Goal: Task Accomplishment & Management: Use online tool/utility

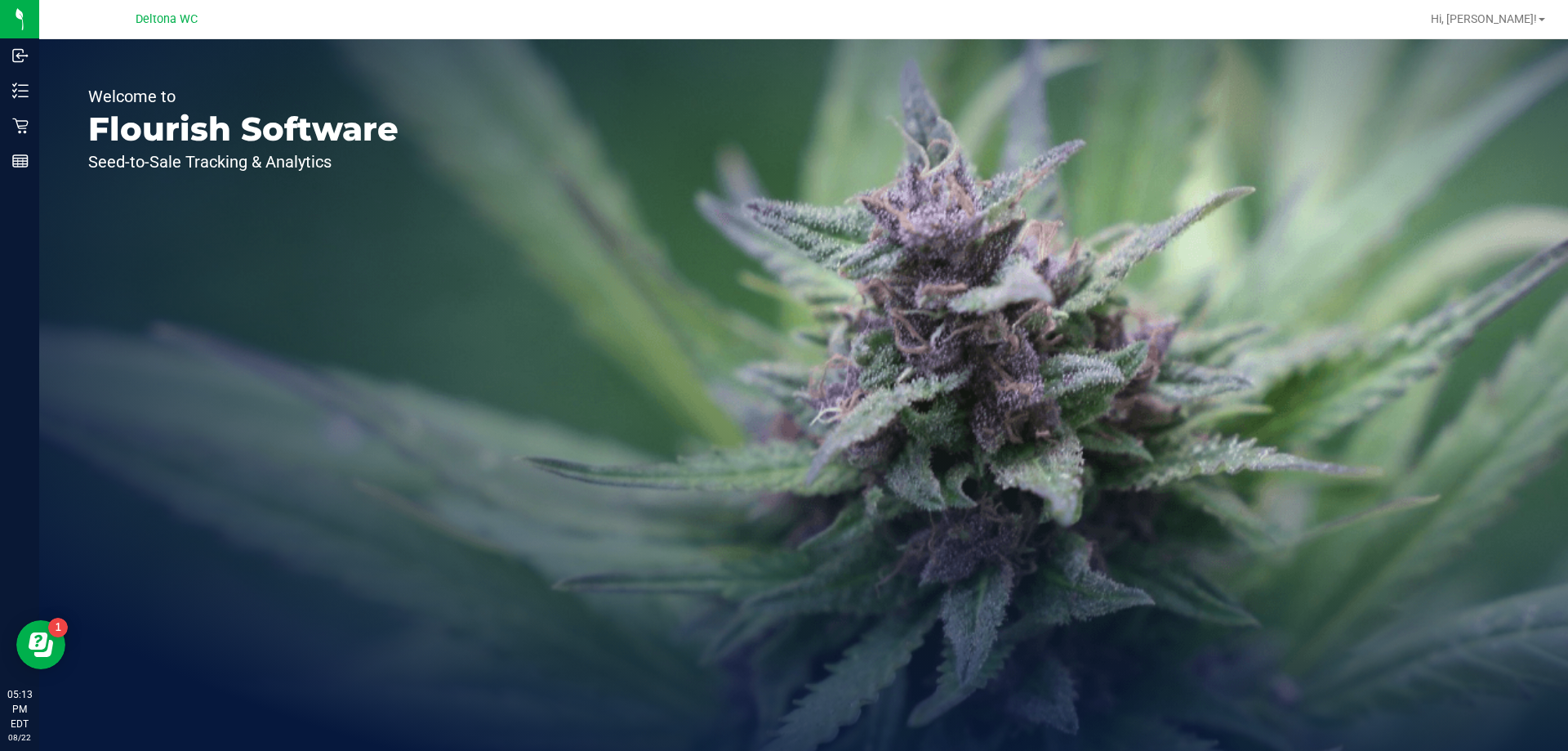
click at [47, 99] on div "Welcome to Flourish Software Seed-to-Sale Tracking & Analytics" at bounding box center [243, 394] width 409 height 711
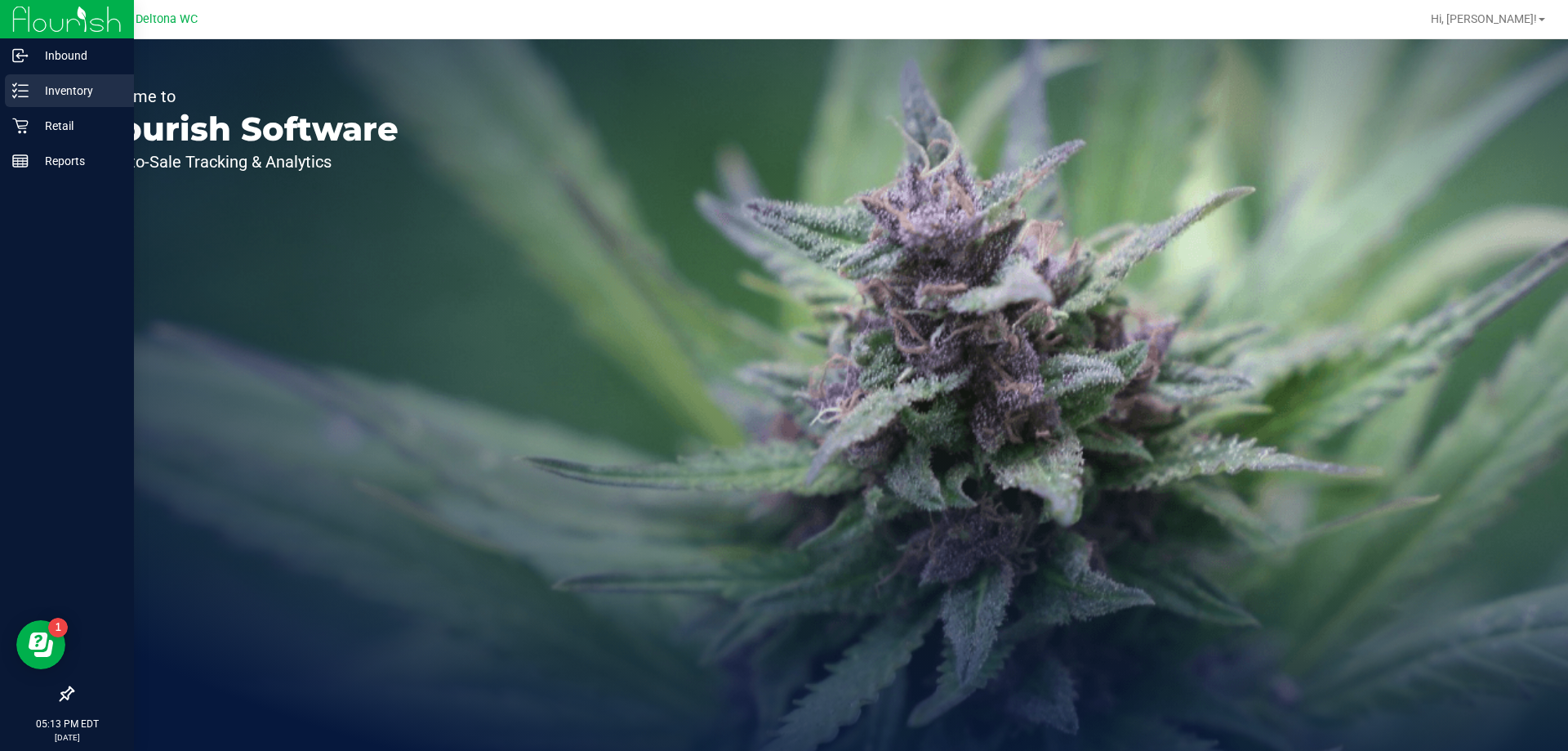
click at [36, 93] on p "Inventory" at bounding box center [77, 90] width 98 height 19
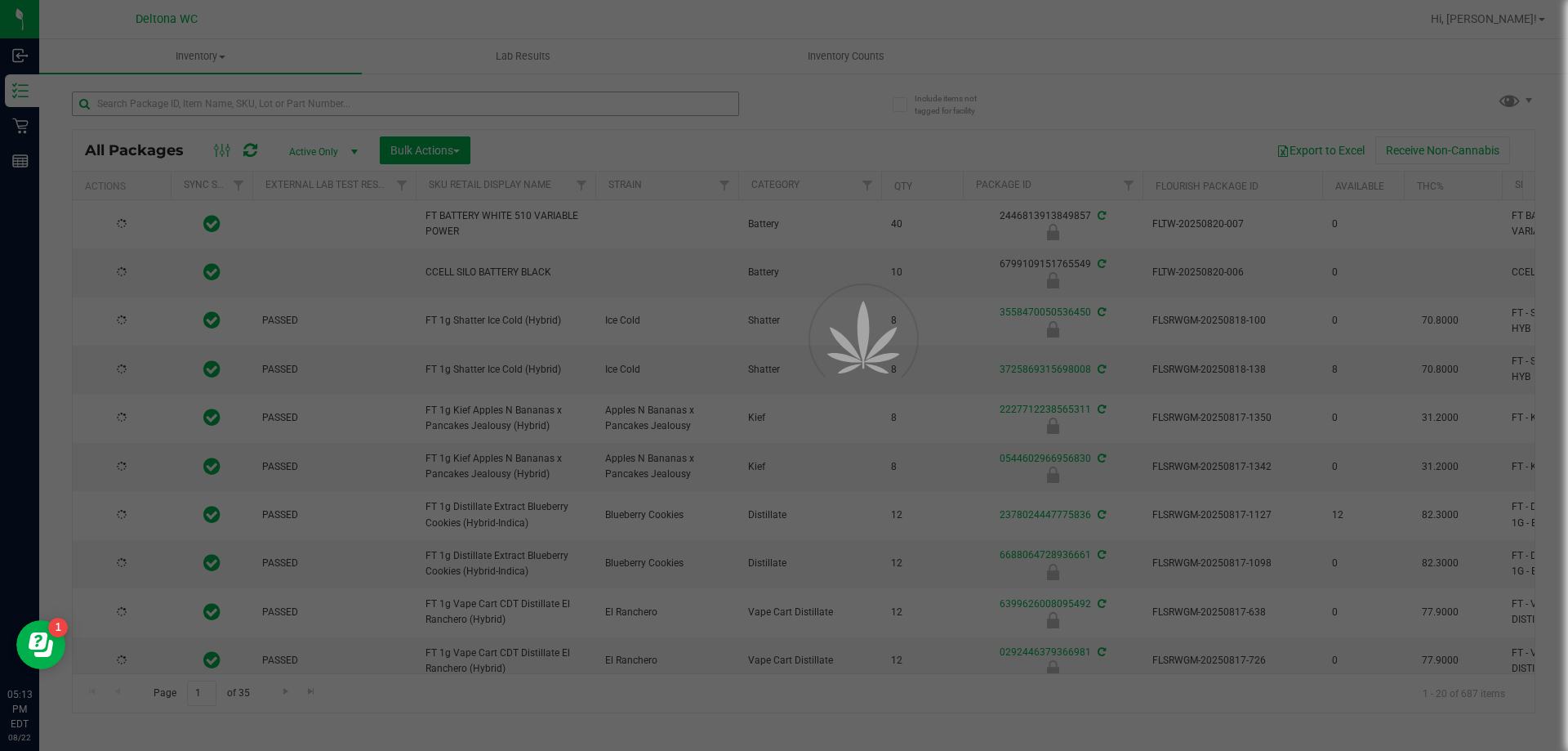
click at [150, 102] on div at bounding box center [784, 376] width 1568 height 751
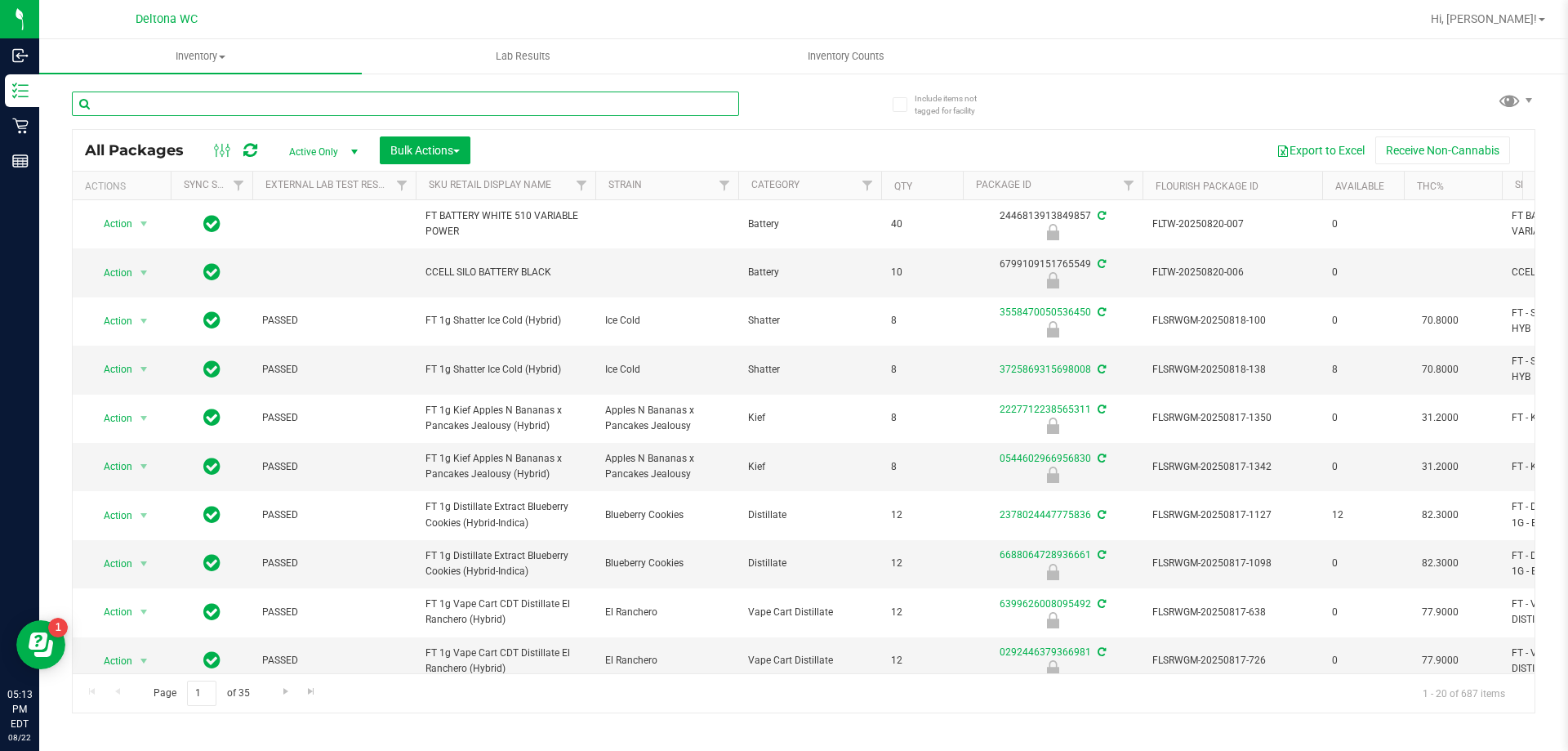
click at [152, 101] on input "text" at bounding box center [406, 103] width 667 height 24
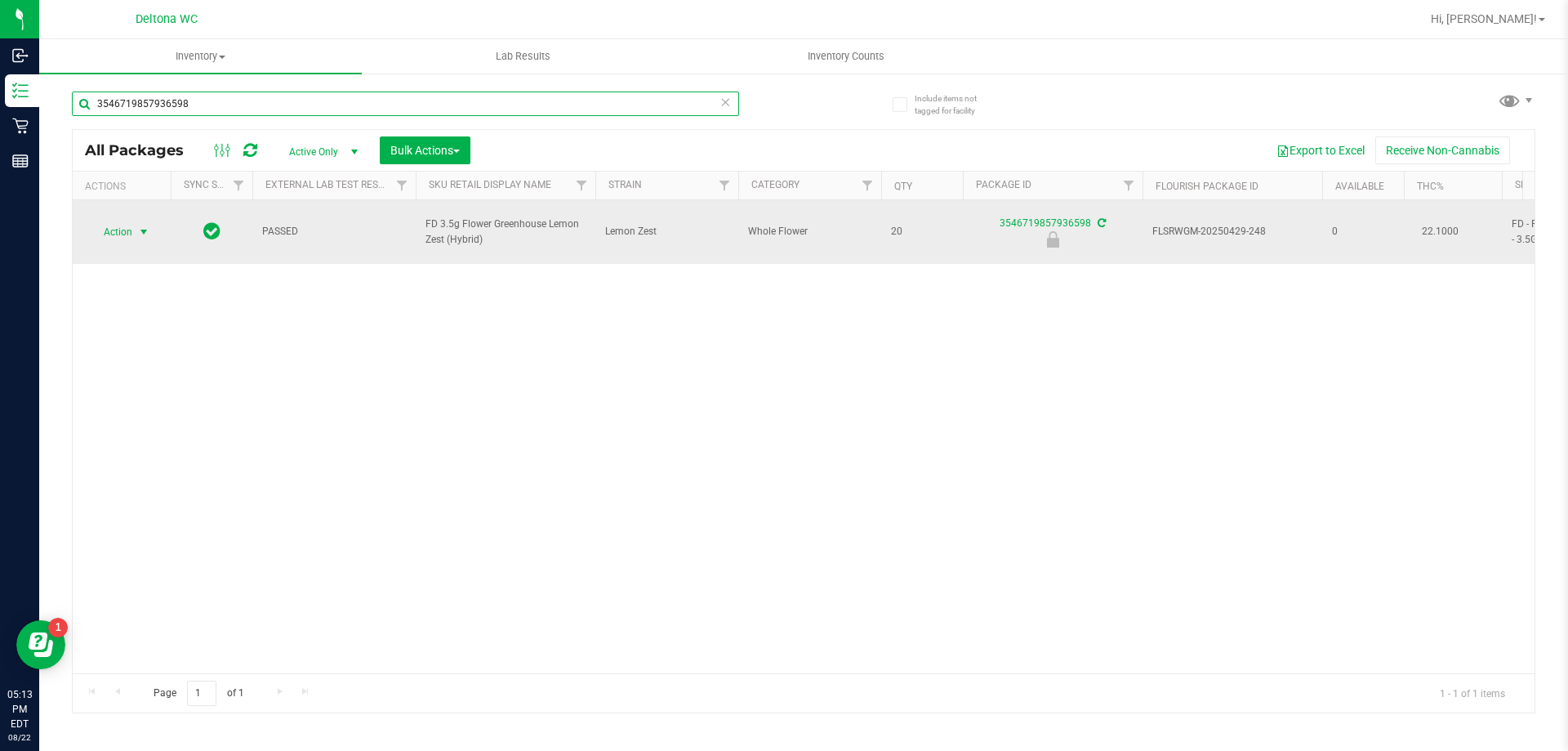
type input "3546719857936598"
click at [137, 228] on span "select" at bounding box center [143, 232] width 13 height 13
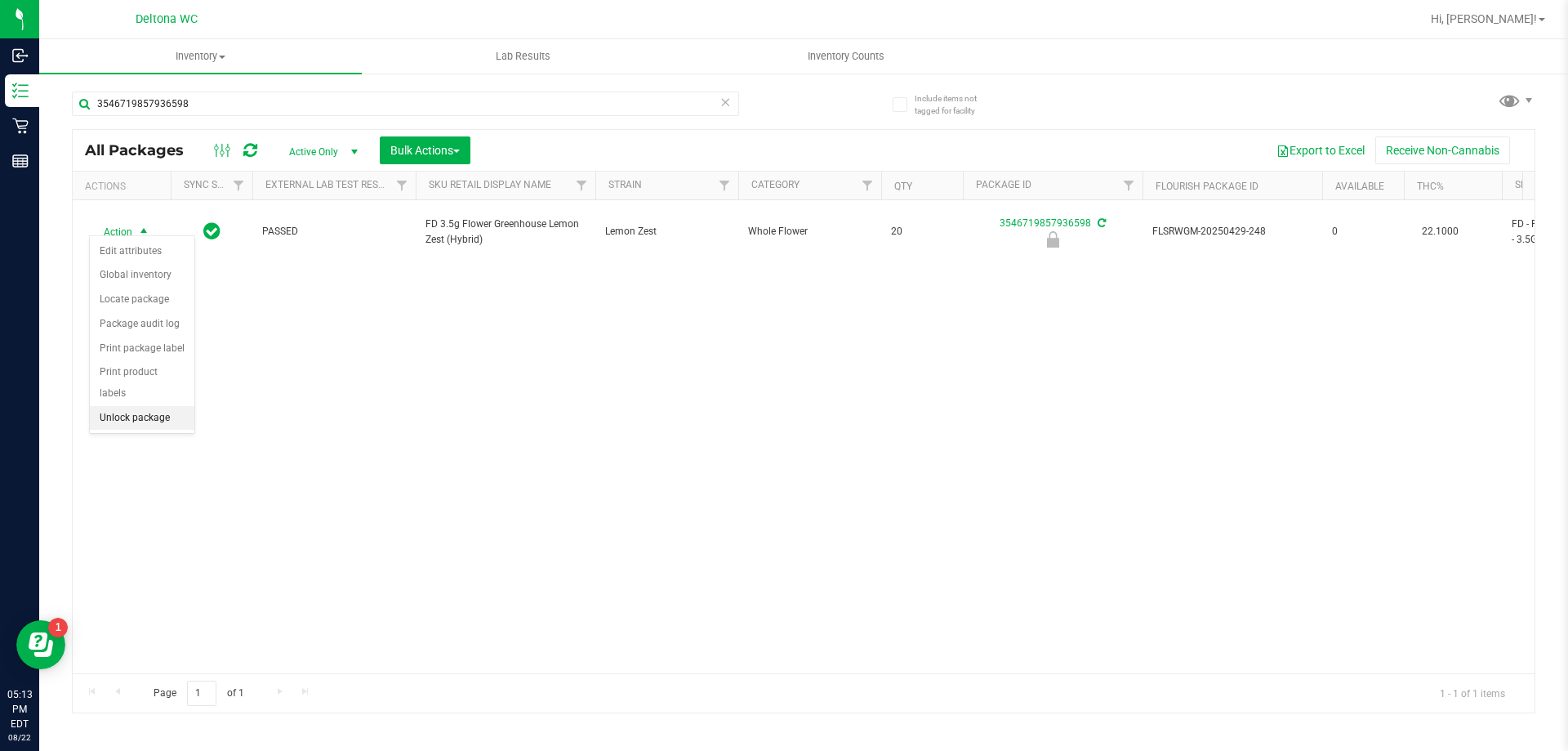
click at [144, 406] on li "Unlock package" at bounding box center [141, 417] width 104 height 24
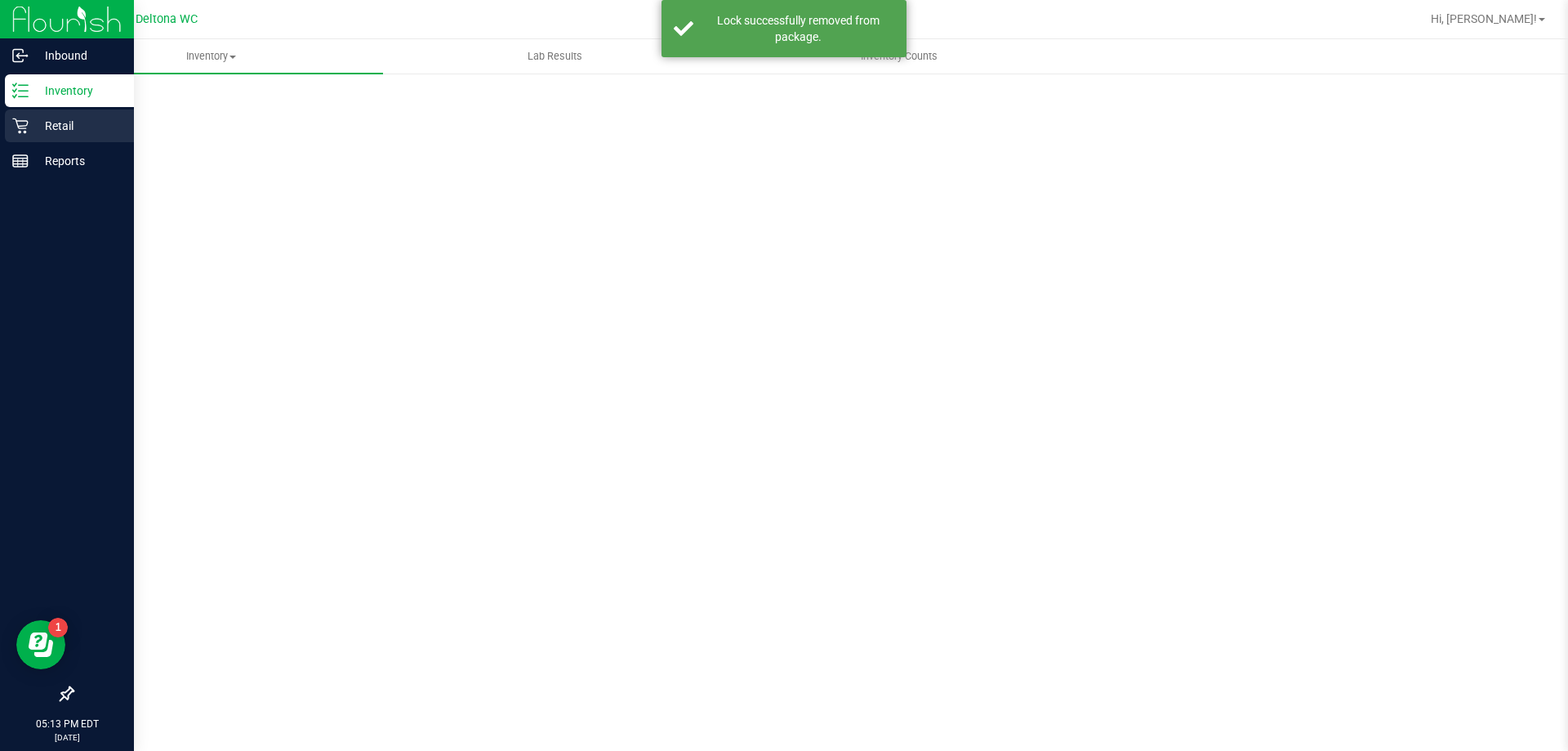
click at [17, 120] on icon at bounding box center [20, 126] width 16 height 16
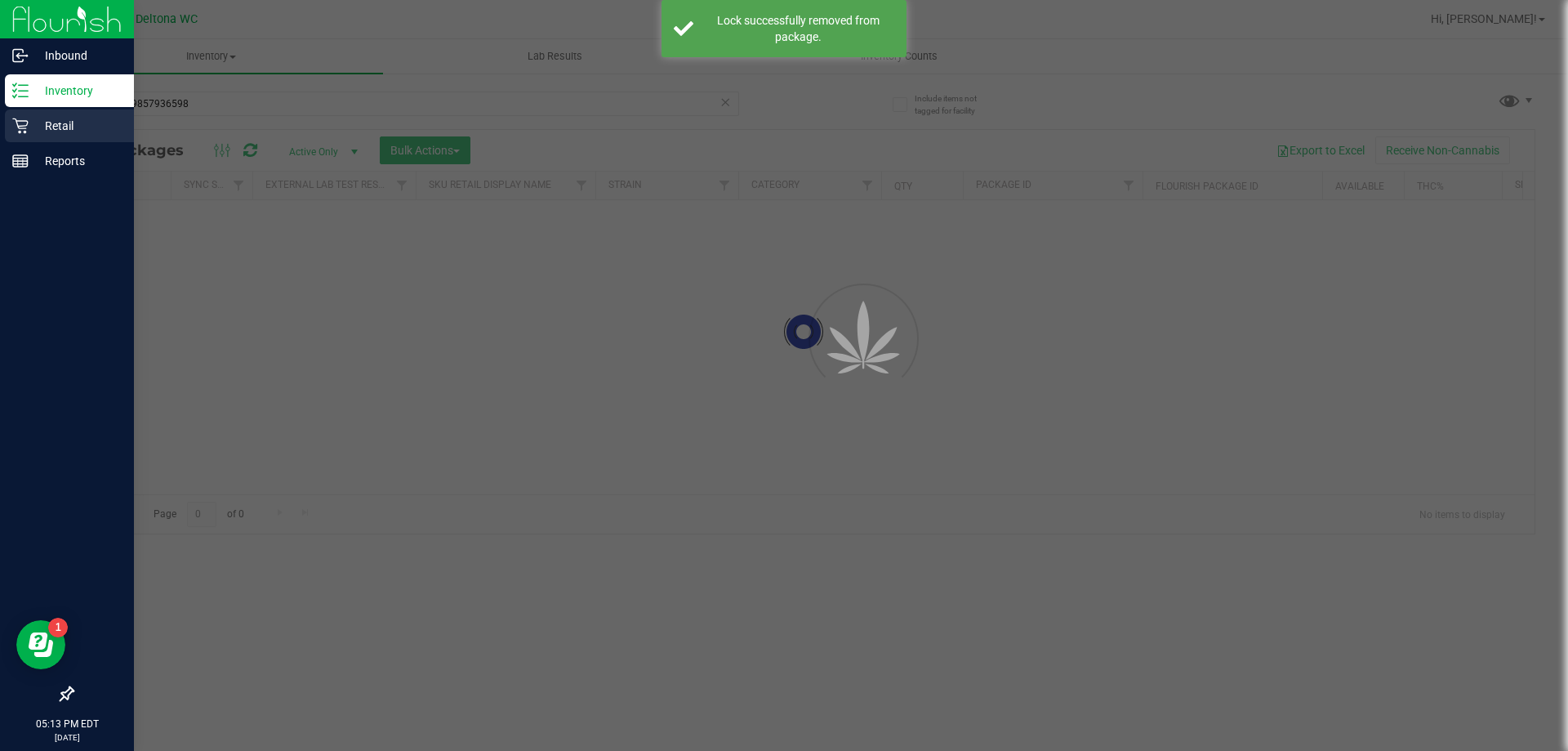
click at [24, 131] on icon at bounding box center [20, 126] width 16 height 16
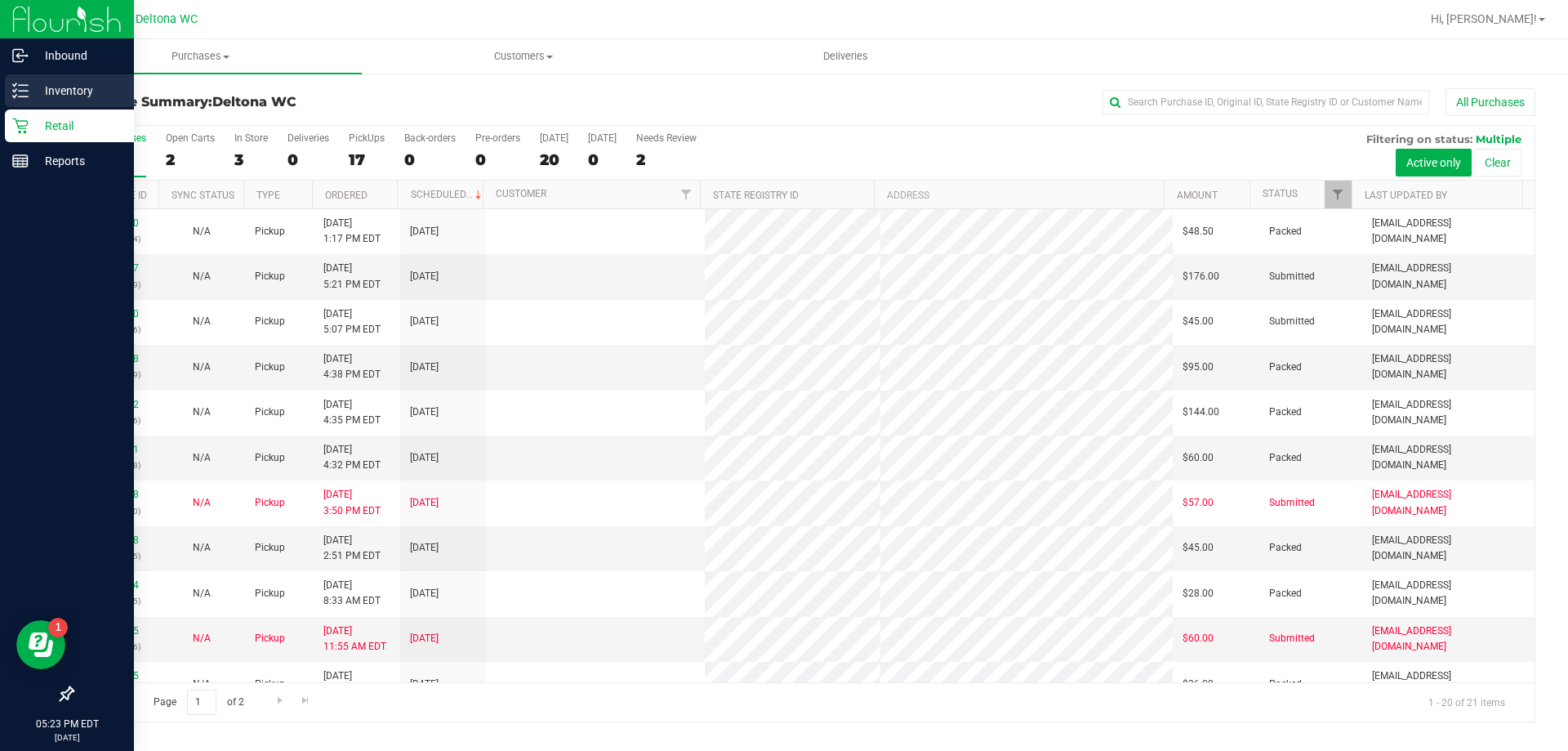
click at [25, 92] on icon at bounding box center [20, 90] width 17 height 17
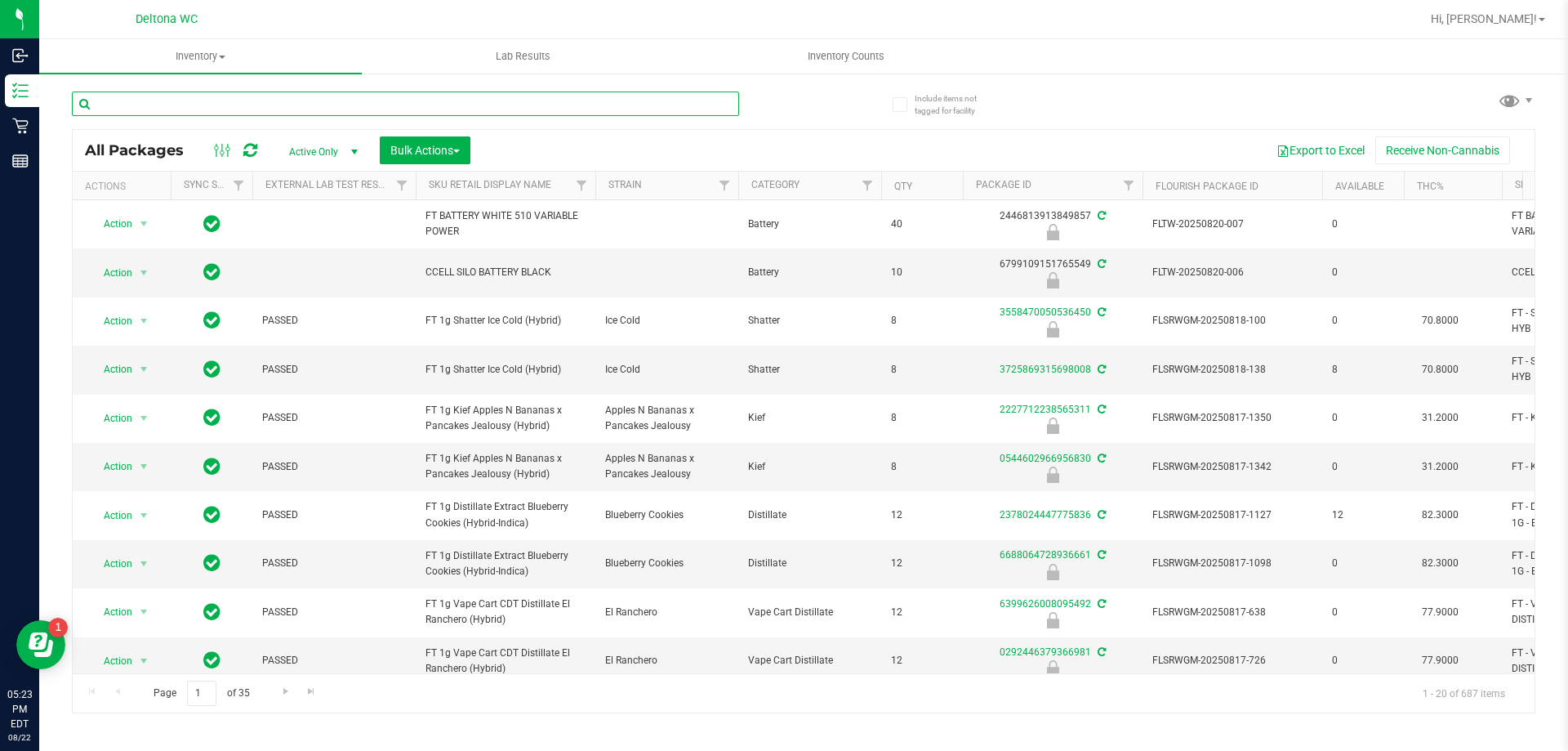
click at [248, 102] on input "text" at bounding box center [406, 103] width 667 height 24
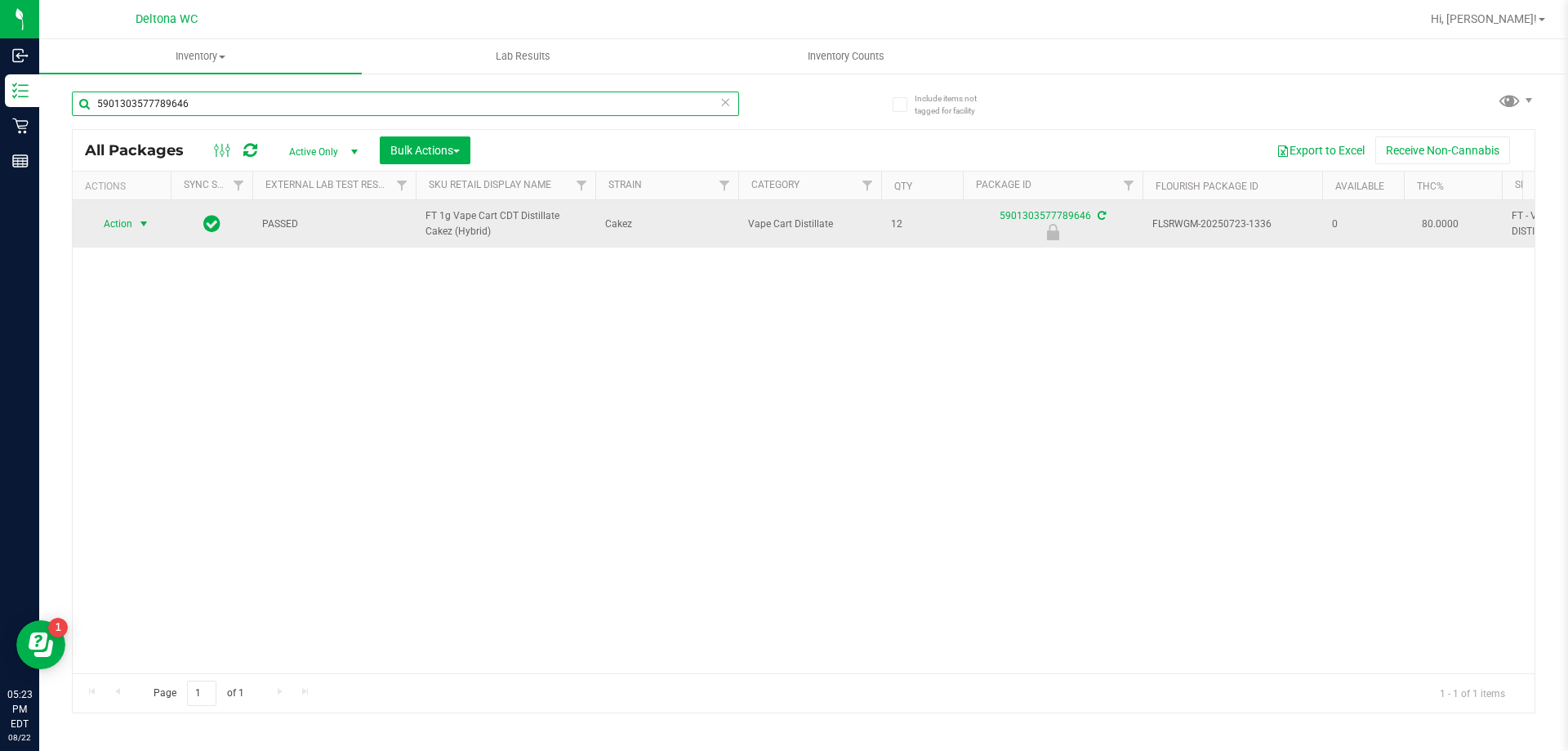
type input "5901303577789646"
click at [144, 228] on span "select" at bounding box center [143, 223] width 13 height 13
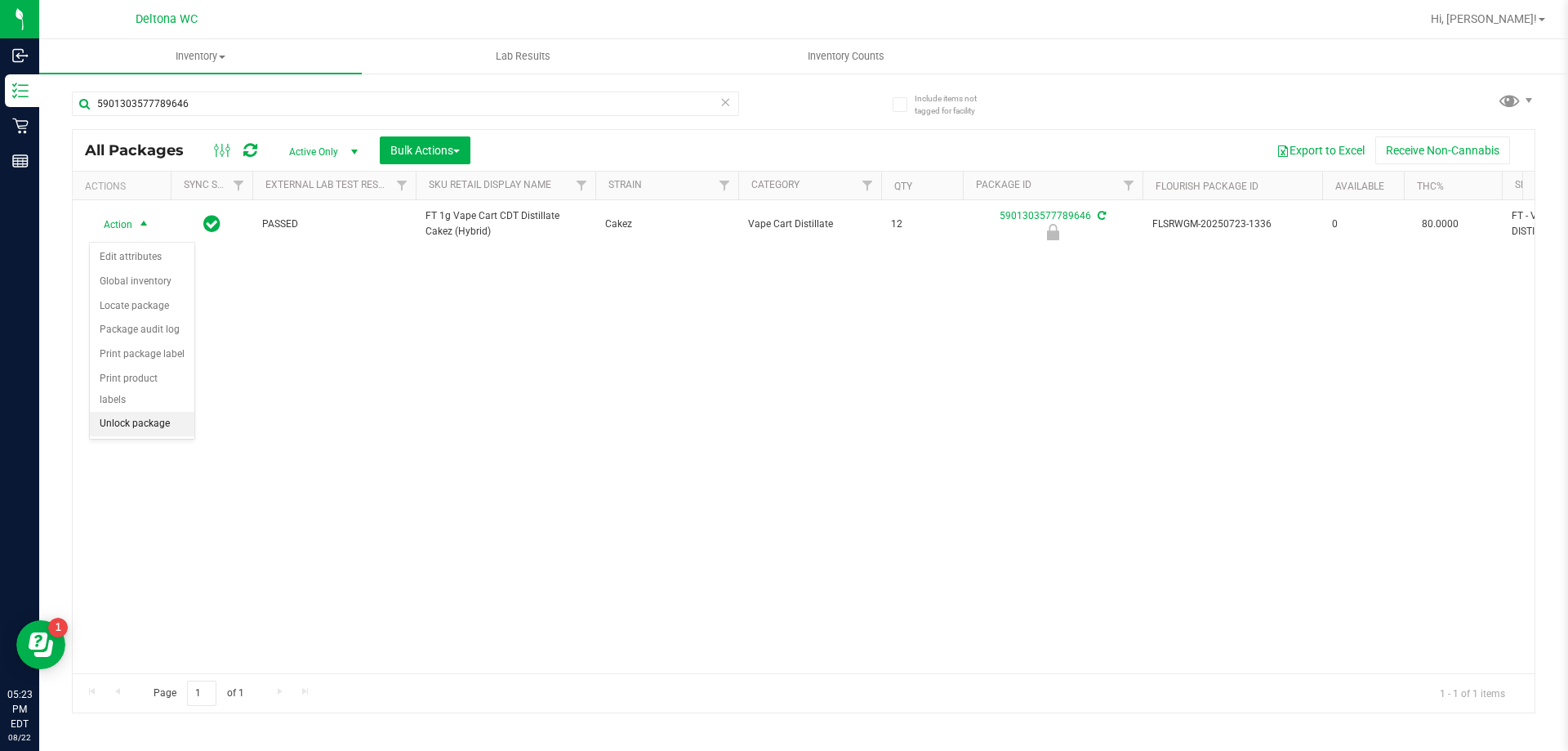
click at [148, 411] on li "Unlock package" at bounding box center [141, 423] width 104 height 24
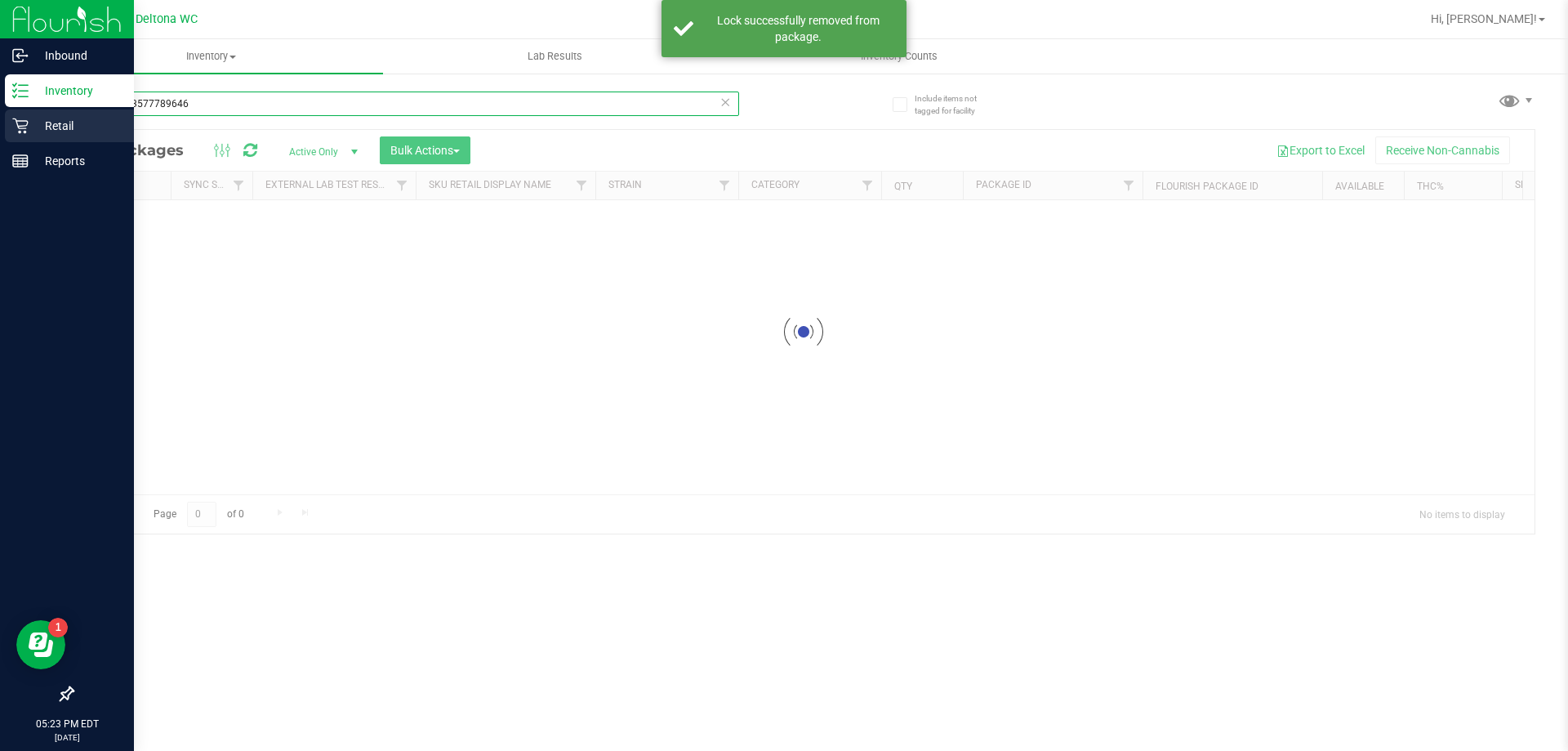
drag, startPoint x: 222, startPoint y: 108, endPoint x: 0, endPoint y: 125, distance: 222.6
click at [0, 130] on div "Inbound Inventory Retail Reports 05:23 PM EDT [DATE] 08/22 Deltona WC Hi, [PERS…" at bounding box center [784, 376] width 1568 height 751
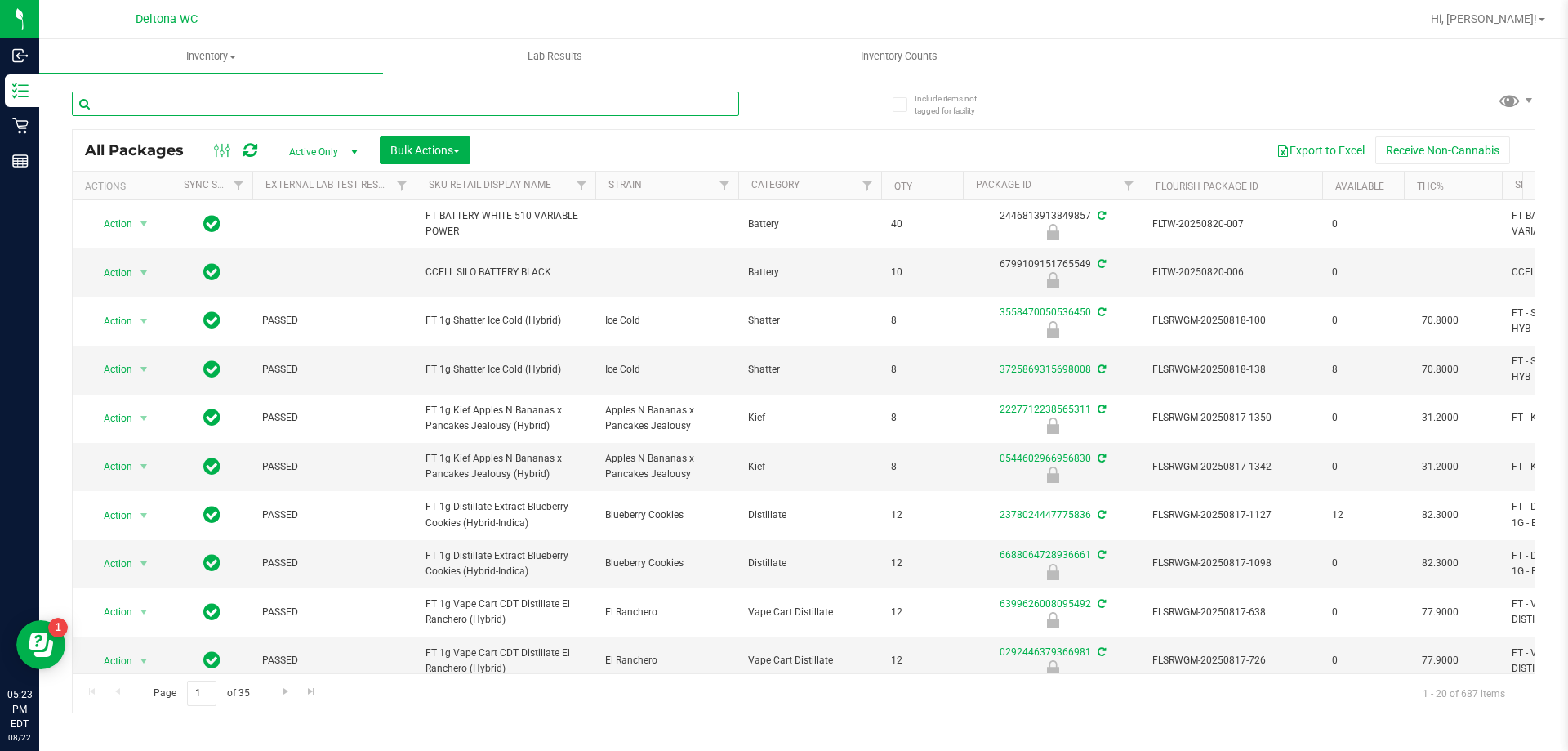
click at [256, 103] on input "text" at bounding box center [406, 103] width 667 height 24
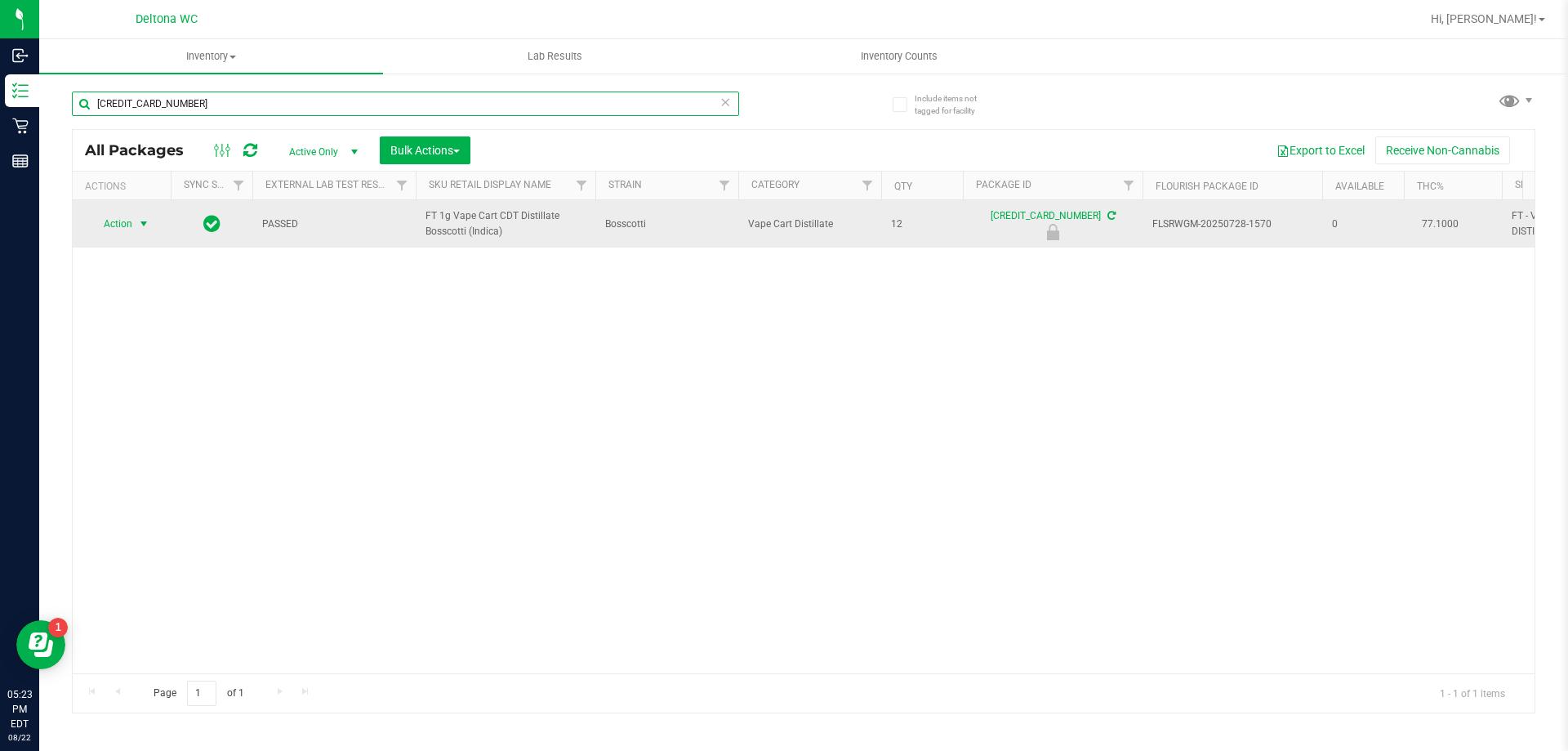
type input "[CREDIT_CARD_NUMBER]"
click at [149, 224] on span "select" at bounding box center [143, 223] width 13 height 13
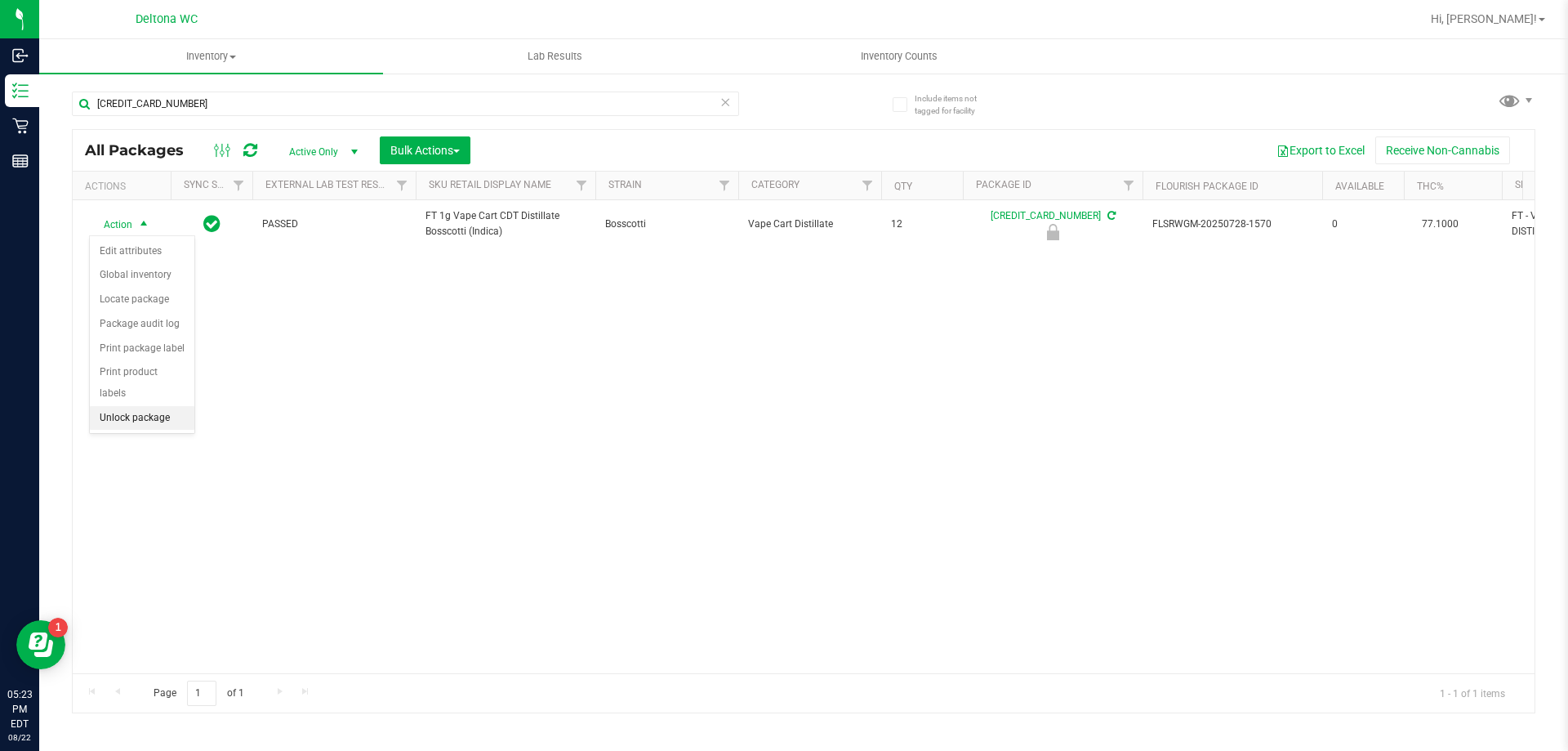
click at [132, 406] on li "Unlock package" at bounding box center [141, 417] width 104 height 24
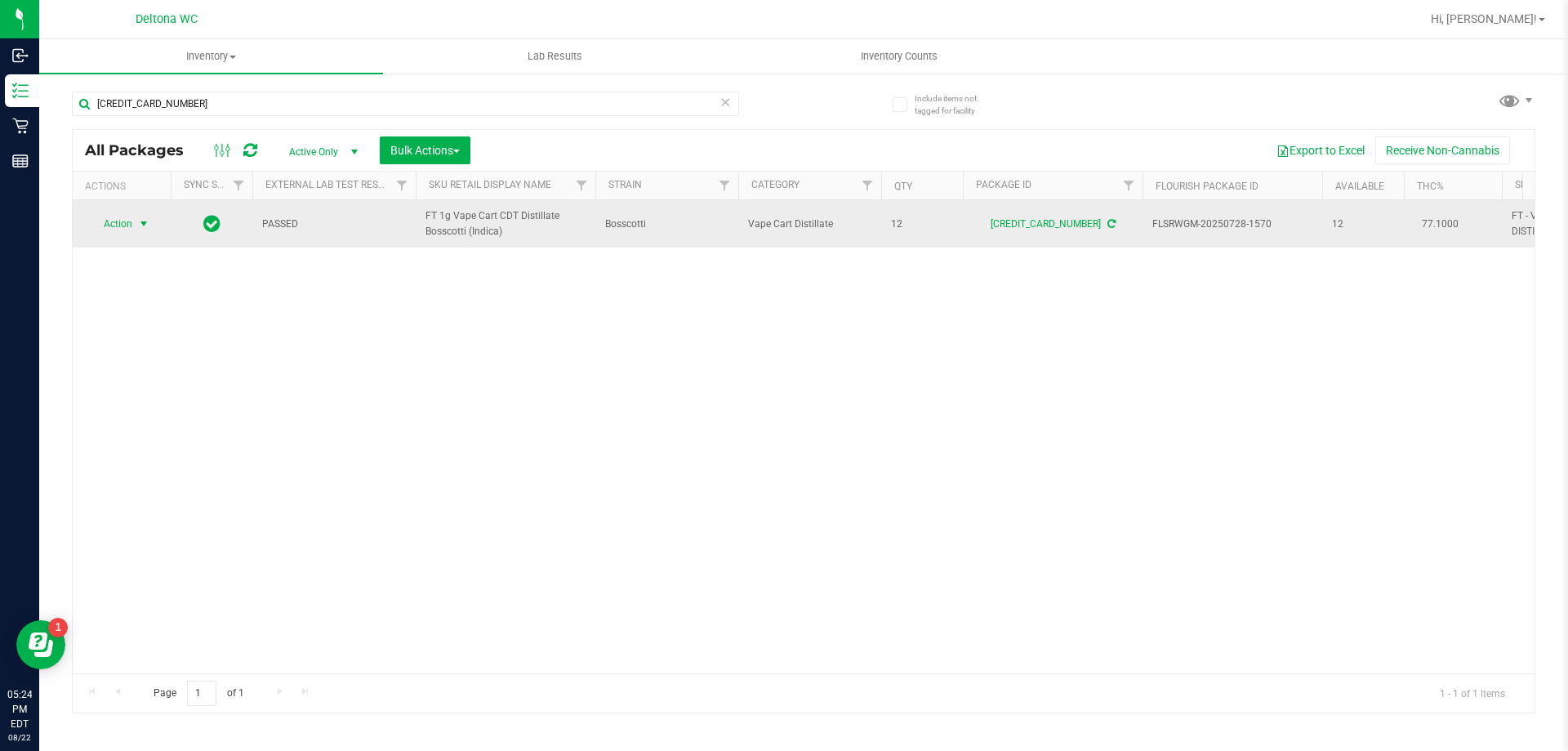
click at [129, 227] on span "Action" at bounding box center [111, 224] width 44 height 23
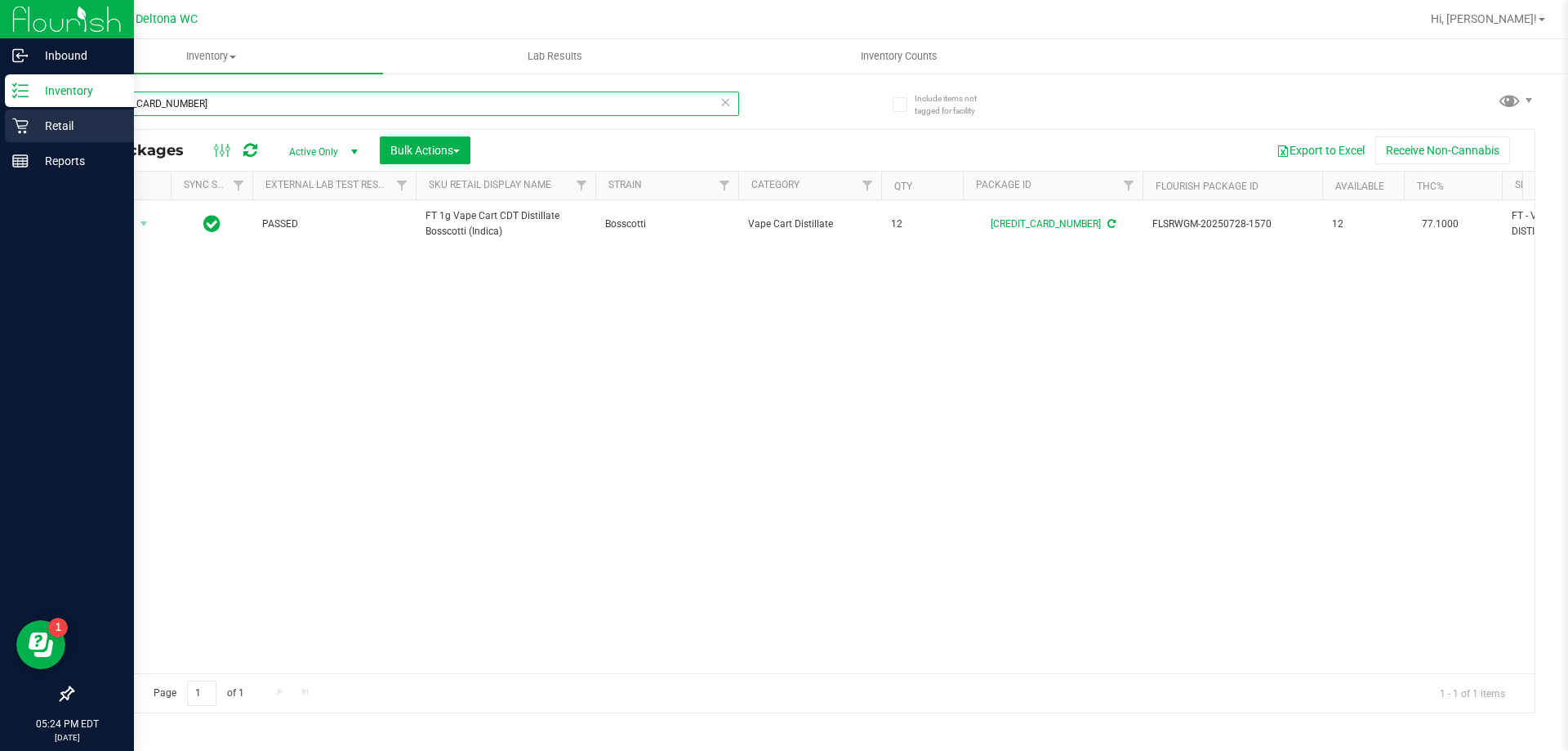
drag, startPoint x: 250, startPoint y: 104, endPoint x: 19, endPoint y: 112, distance: 231.1
click at [47, 109] on div "Include items not tagged for facility [CREDIT_CARD_NUMBER] All Packages Active …" at bounding box center [803, 321] width 1529 height 498
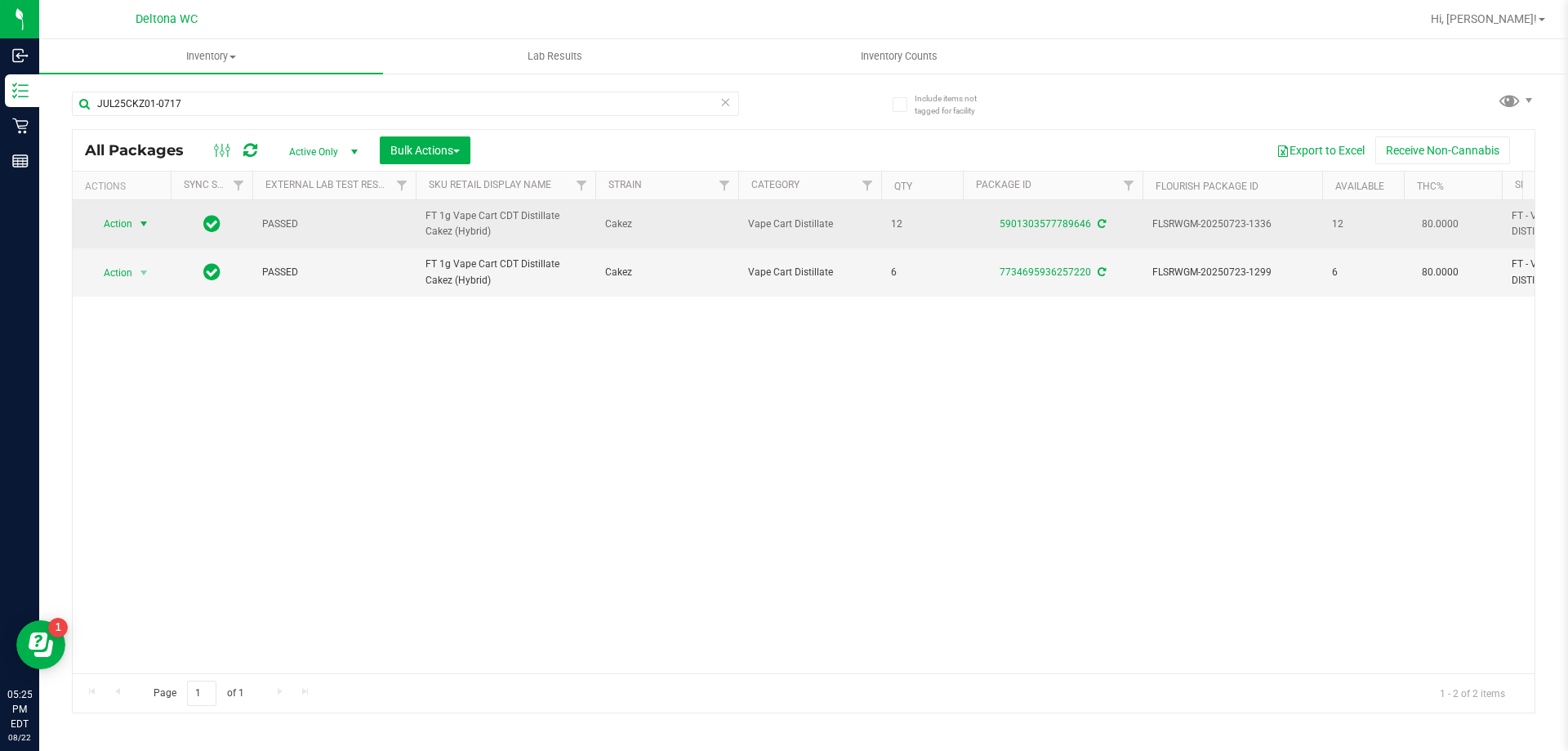
click at [146, 231] on span "select" at bounding box center [143, 223] width 13 height 13
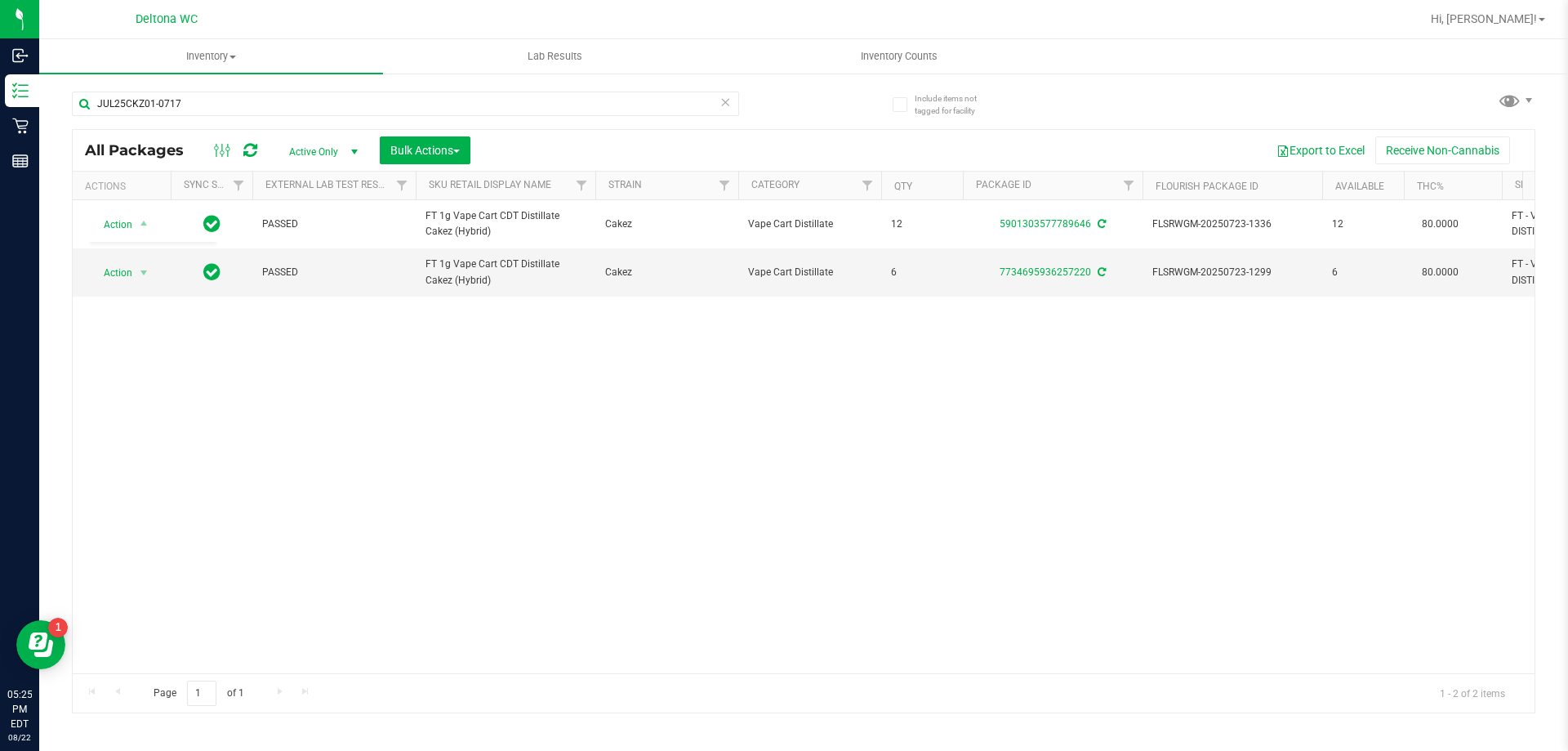
click at [364, 411] on div "Action Action Create package Edit attributes Global inventory Locate package Lo…" at bounding box center [803, 437] width 1462 height 473
click at [162, 104] on input "JUL25CKZ01-0717" at bounding box center [406, 103] width 667 height 24
type input "J"
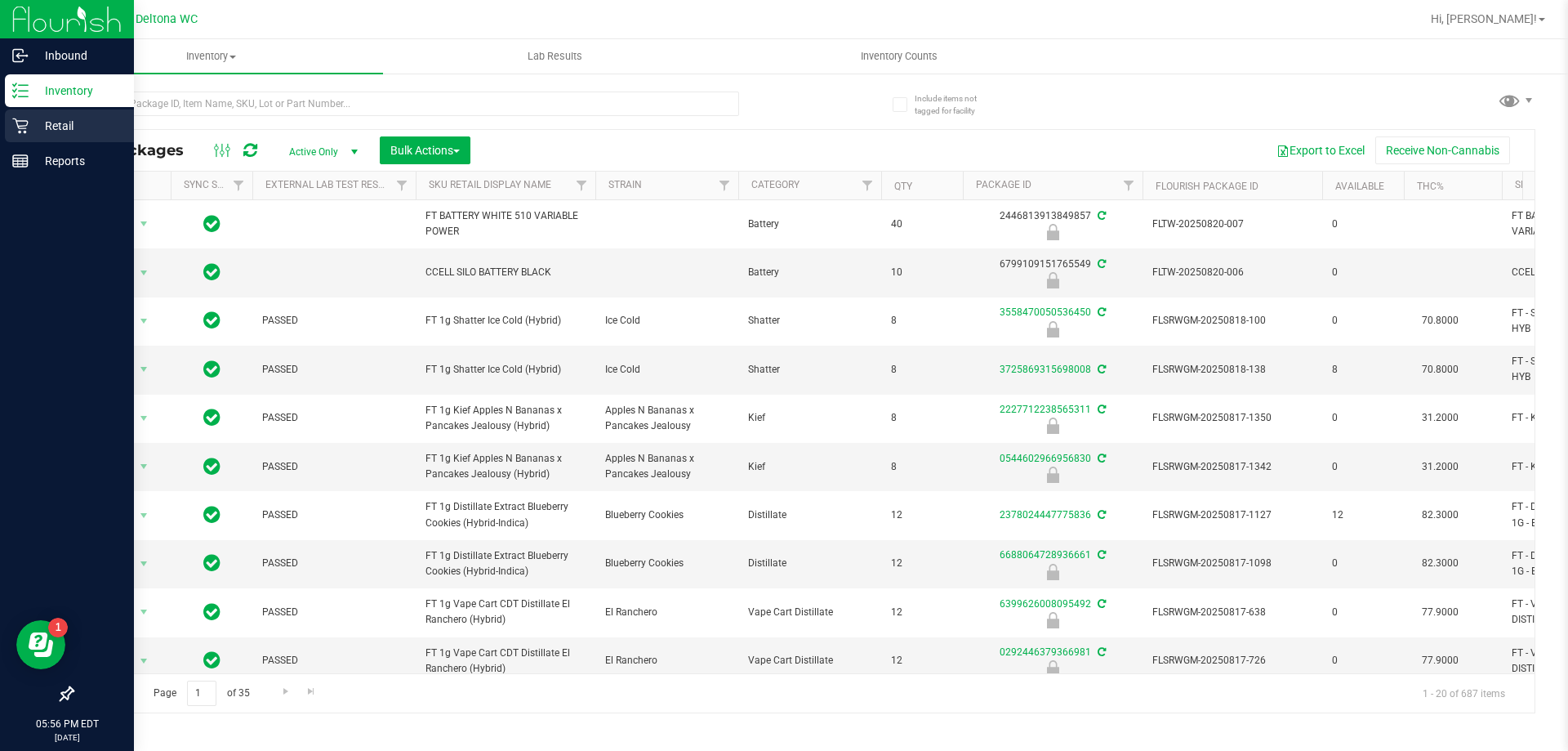
click at [5, 128] on div "Retail" at bounding box center [69, 125] width 129 height 33
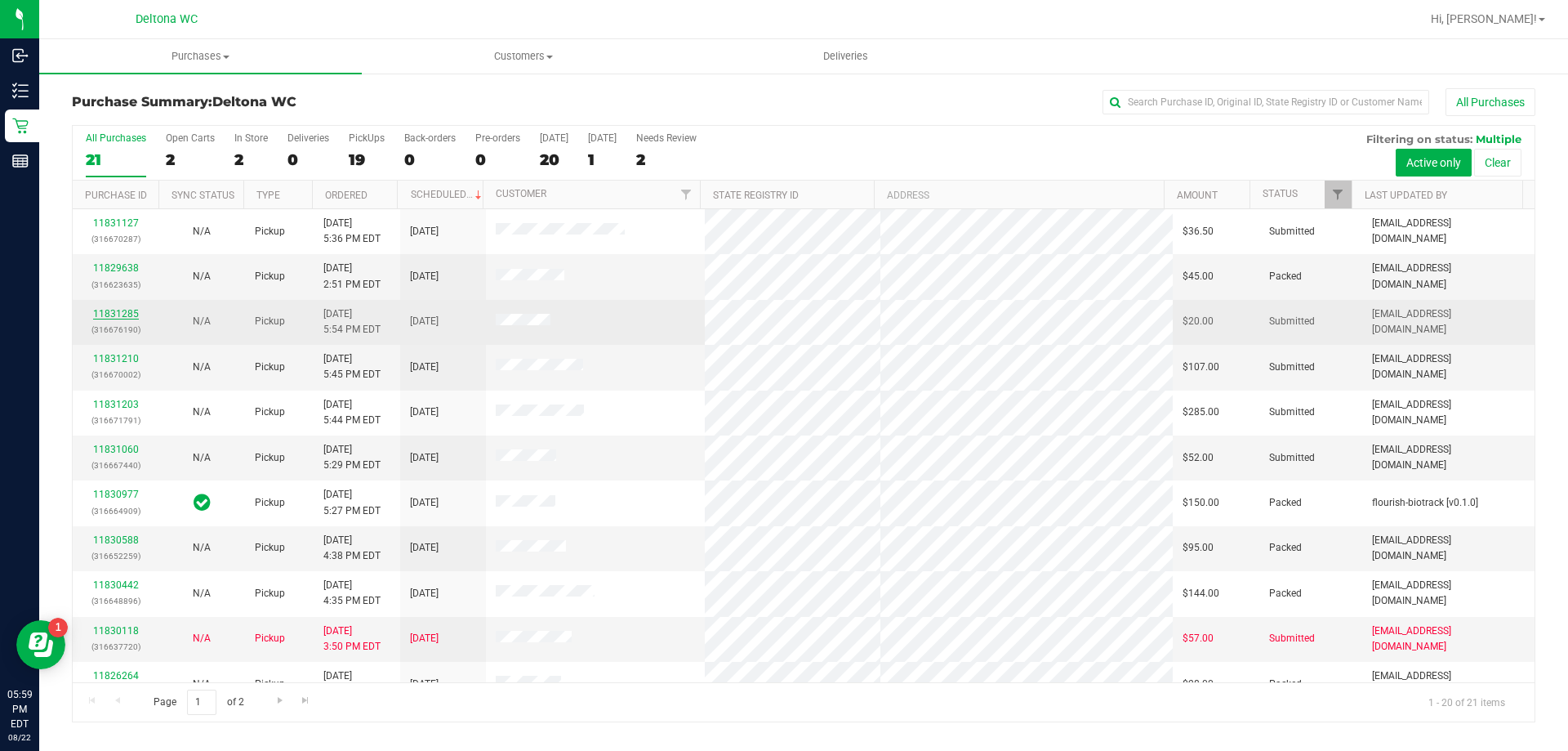
click at [110, 316] on link "11831285" at bounding box center [116, 314] width 46 height 12
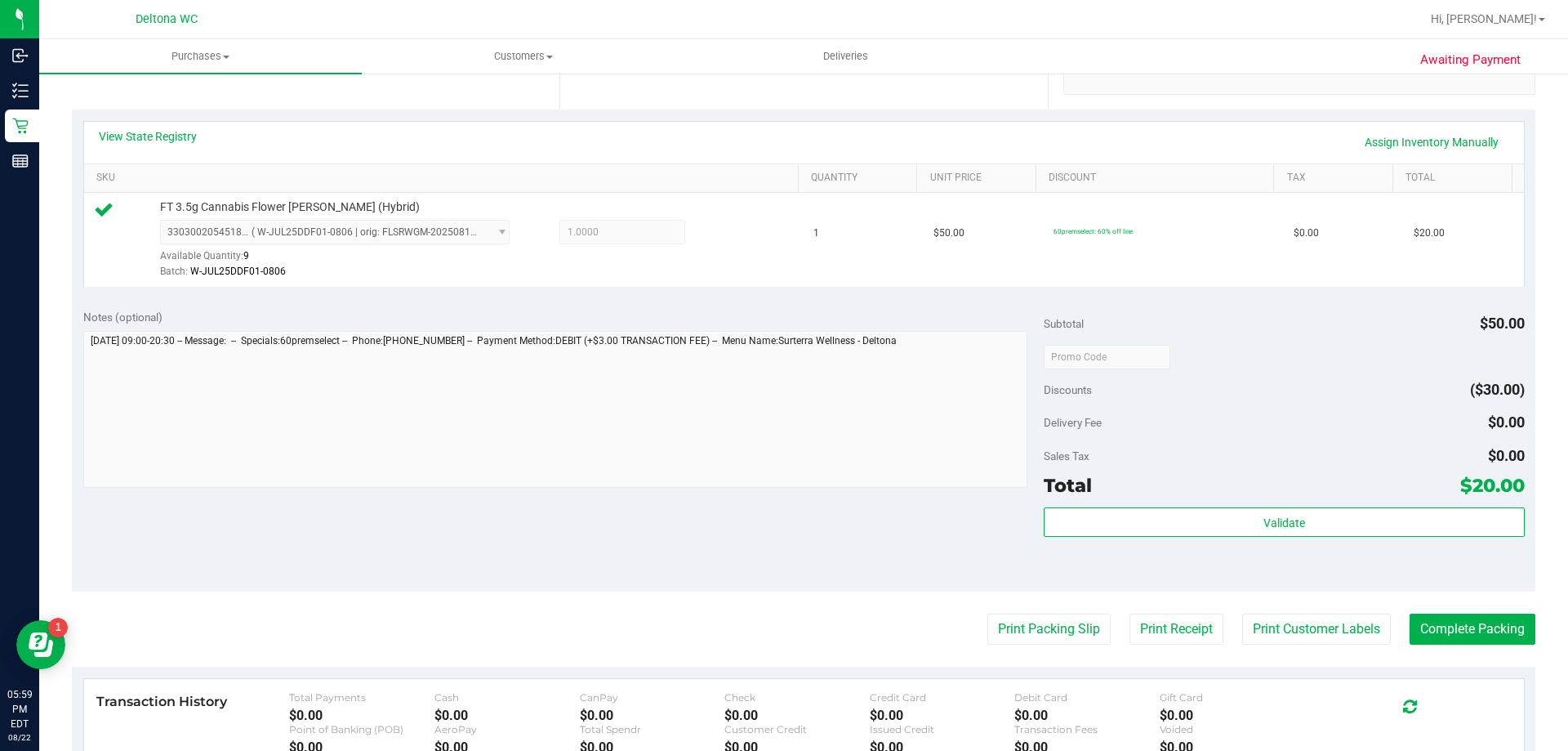
scroll to position [330, 0]
click at [1030, 642] on button "Print Packing Slip" at bounding box center [1049, 629] width 124 height 31
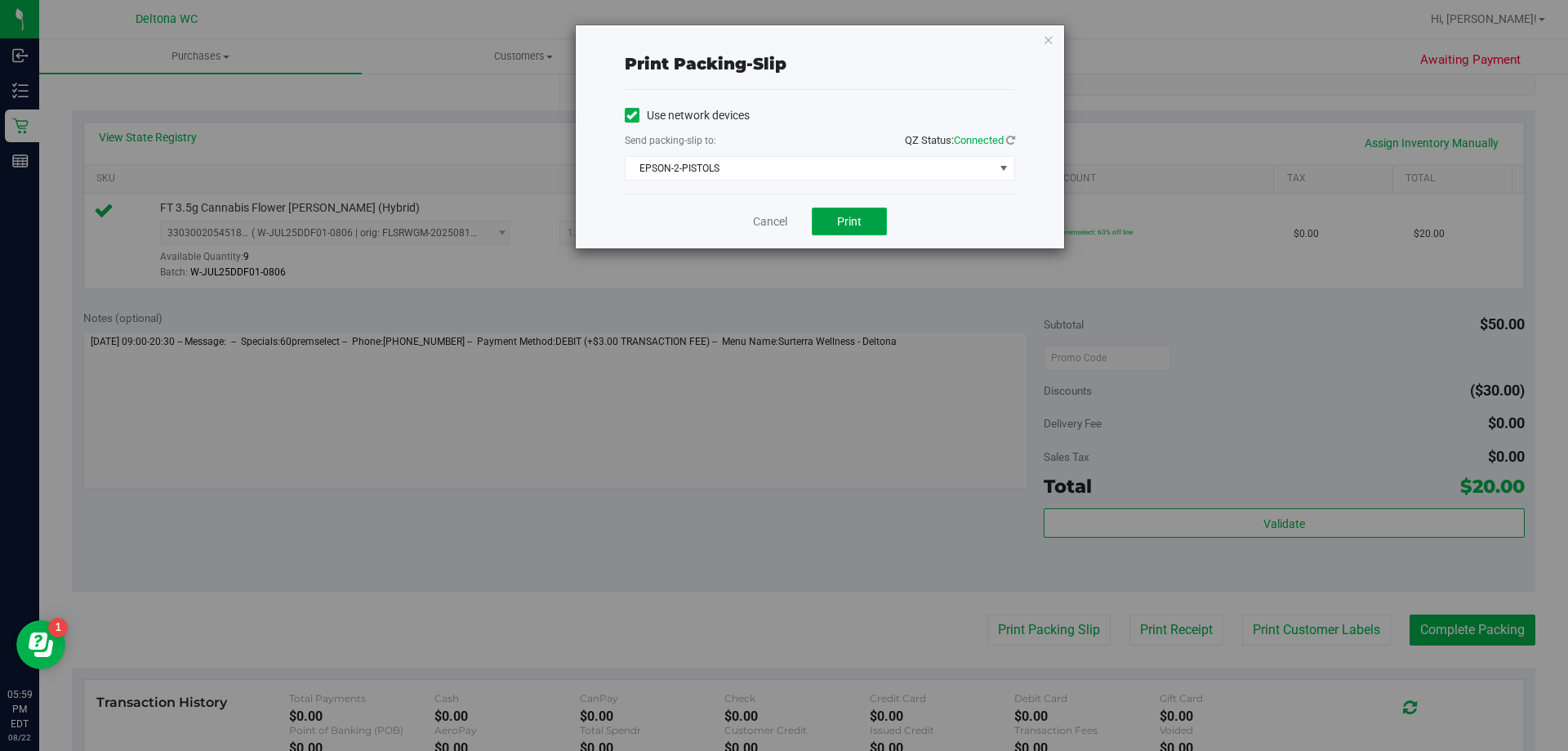
click at [839, 234] on button "Print" at bounding box center [849, 221] width 75 height 28
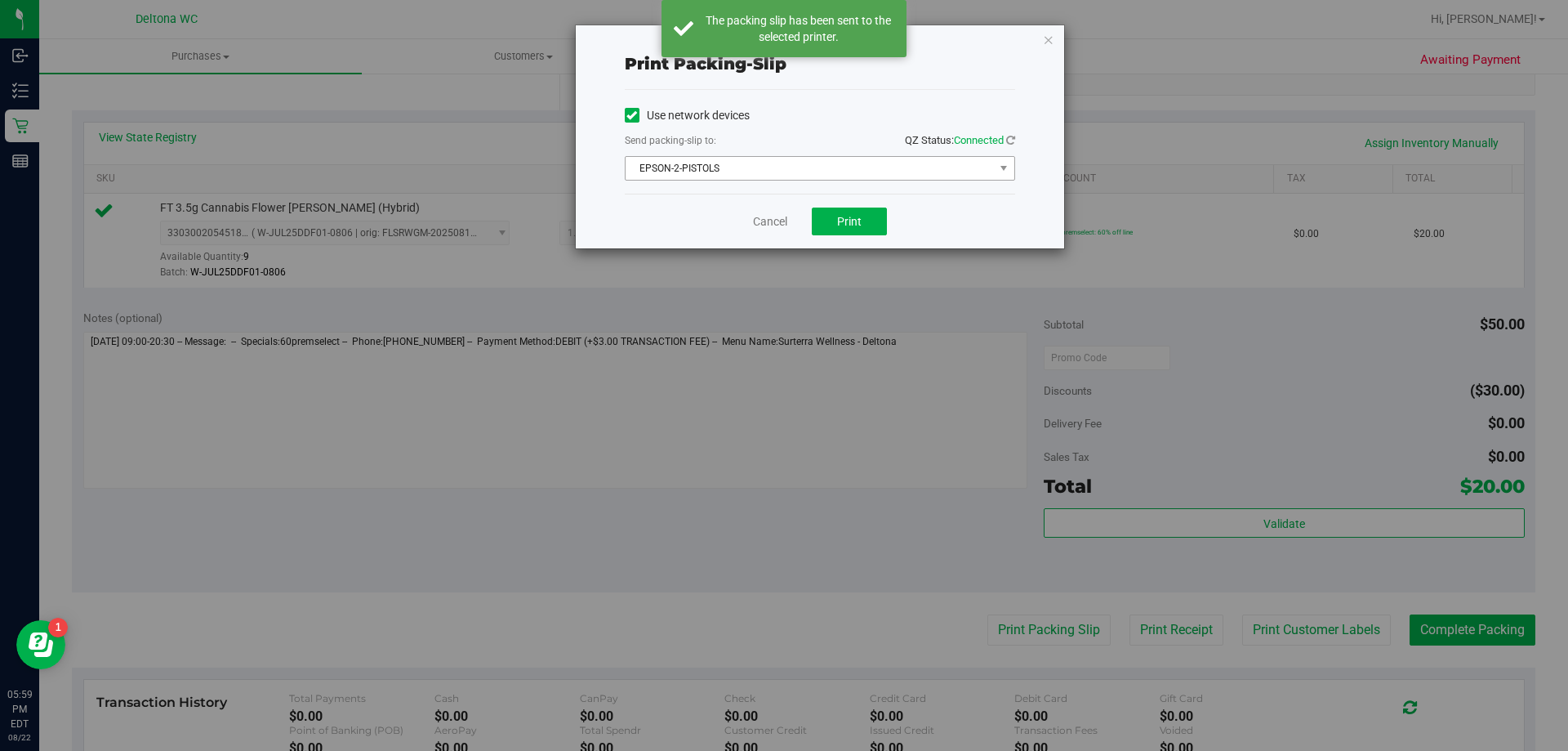
click at [919, 166] on span "EPSON-2-PISTOLS" at bounding box center [809, 168] width 369 height 23
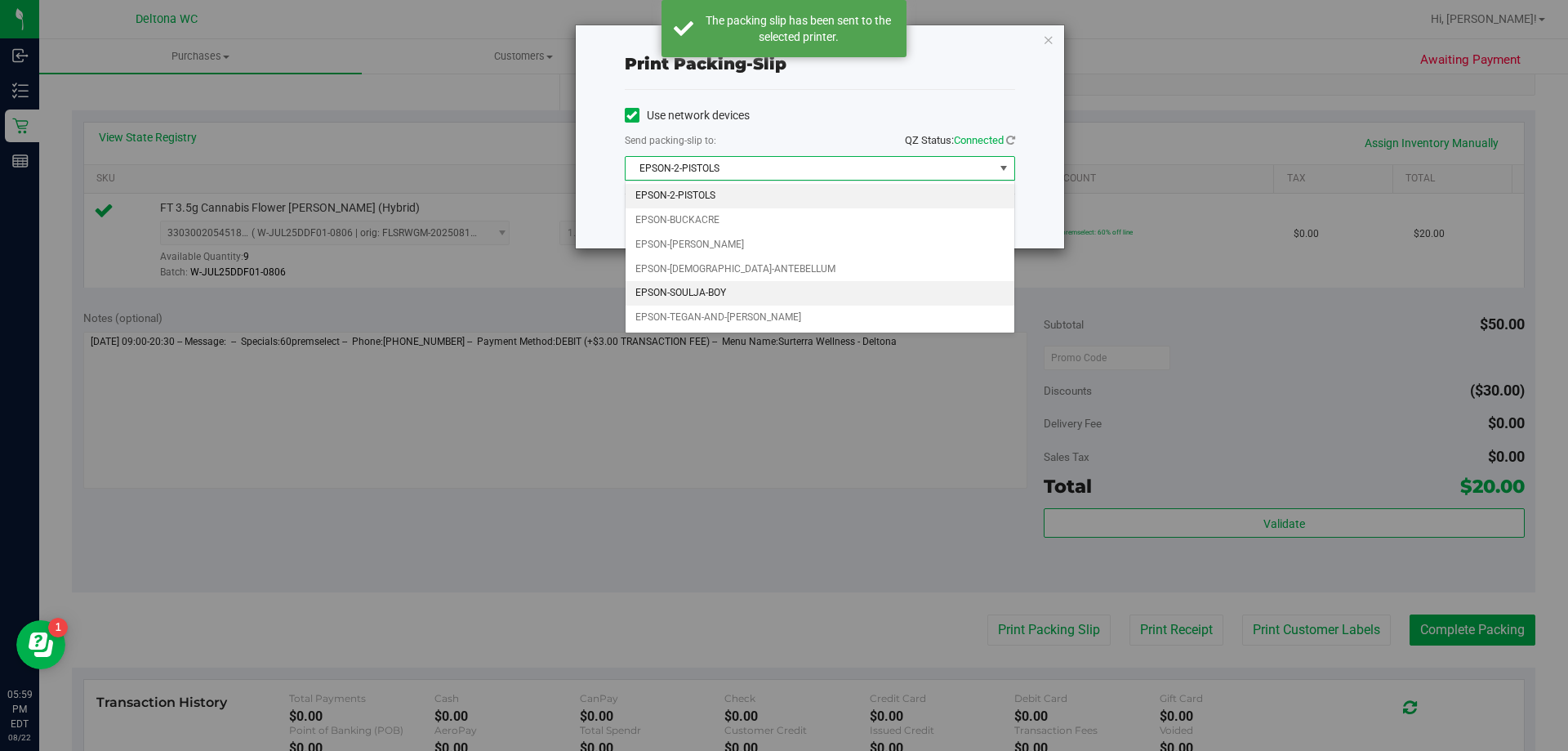
click at [792, 293] on li "EPSON-SOULJA-BOY" at bounding box center [820, 293] width 389 height 24
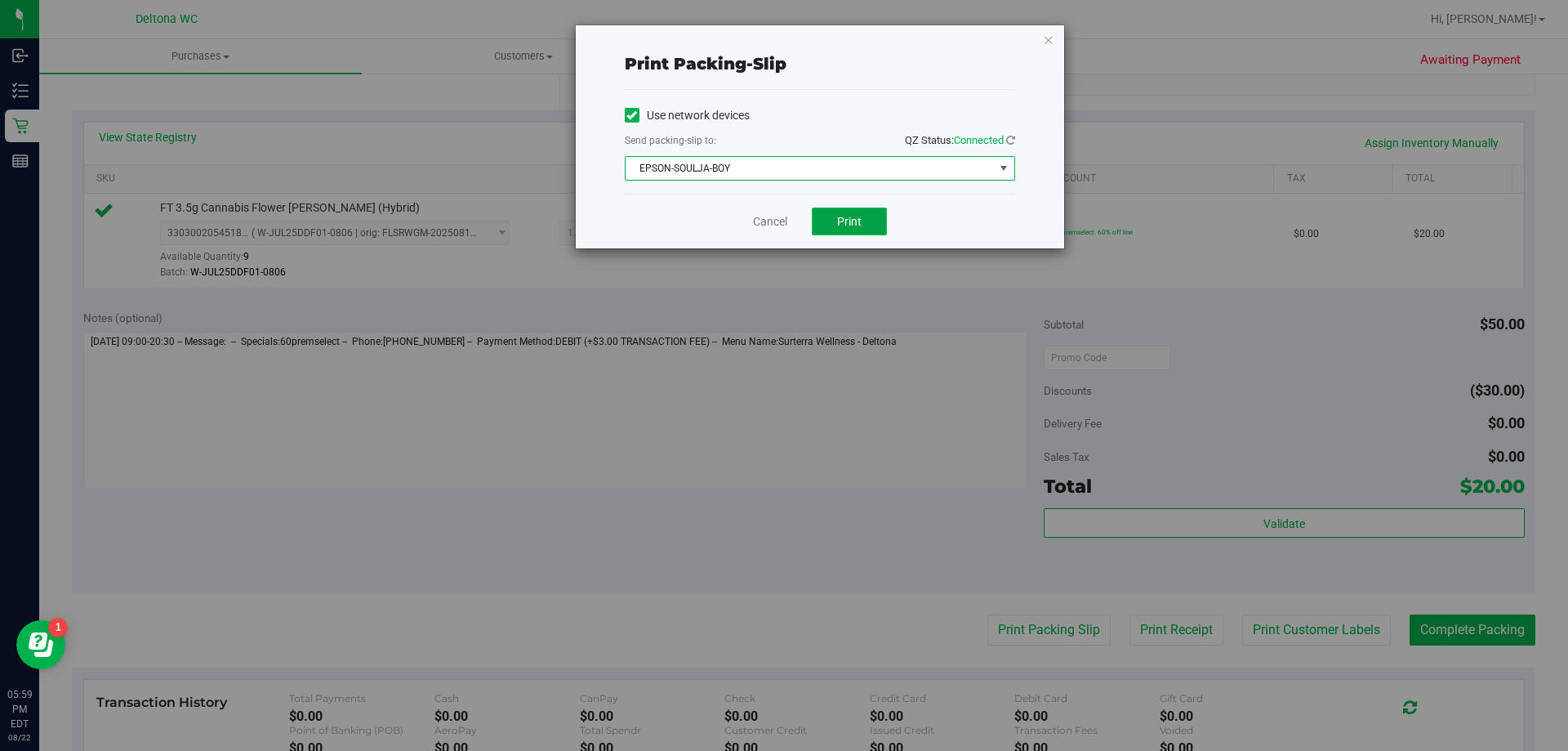
click at [841, 234] on button "Print" at bounding box center [849, 221] width 75 height 28
click at [763, 216] on link "Cancel" at bounding box center [769, 222] width 34 height 18
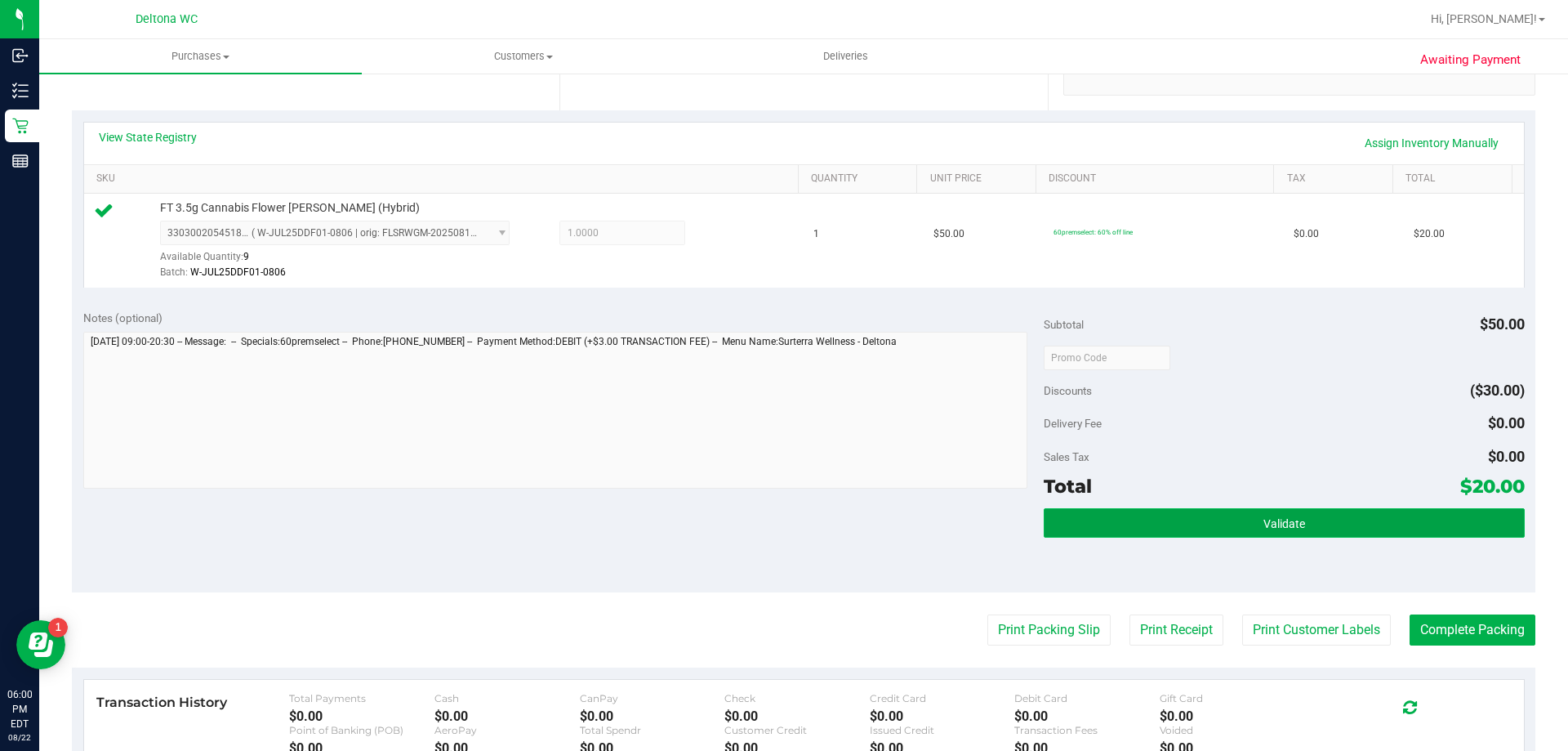
click at [1156, 518] on button "Validate" at bounding box center [1284, 522] width 481 height 29
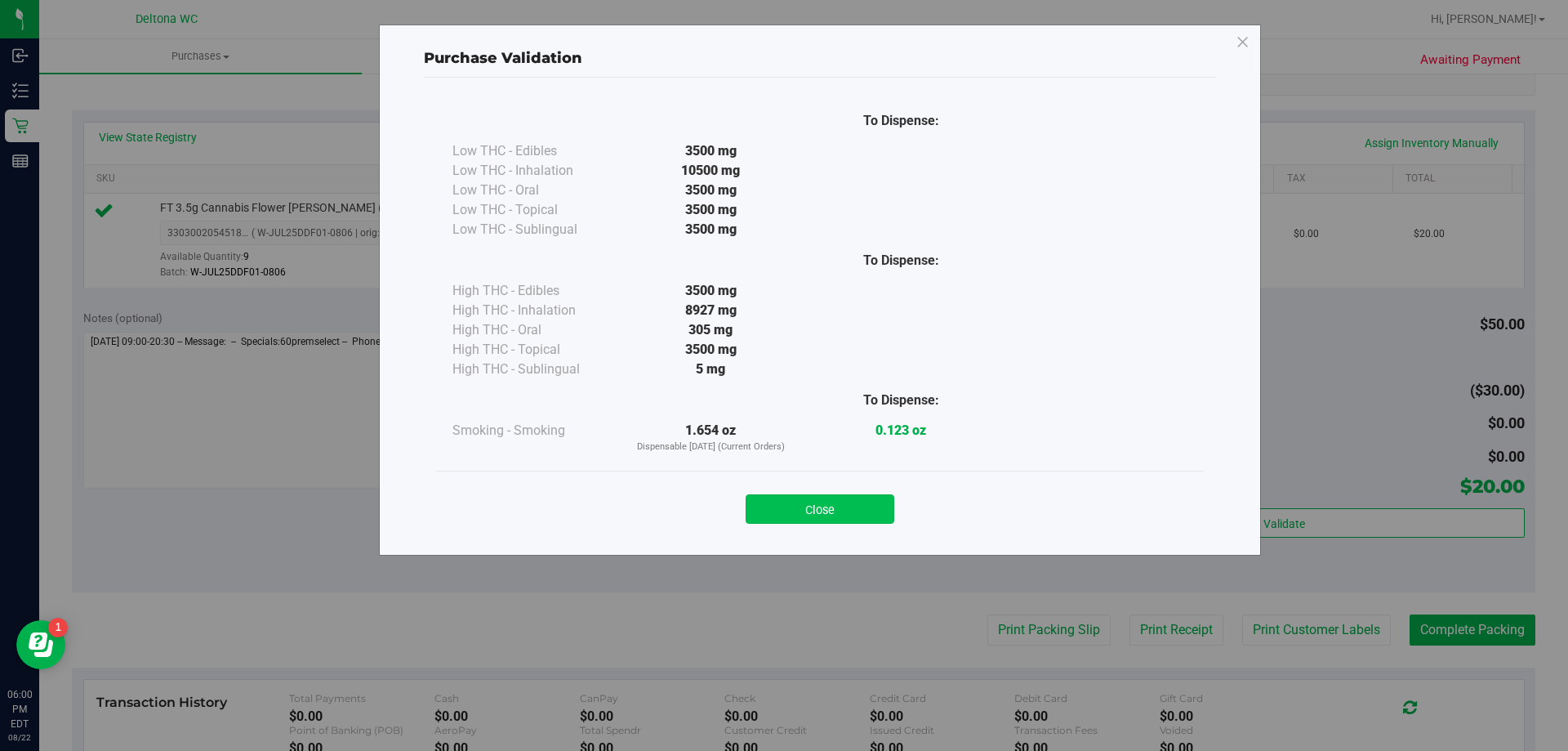
click at [858, 503] on button "Close" at bounding box center [819, 509] width 149 height 29
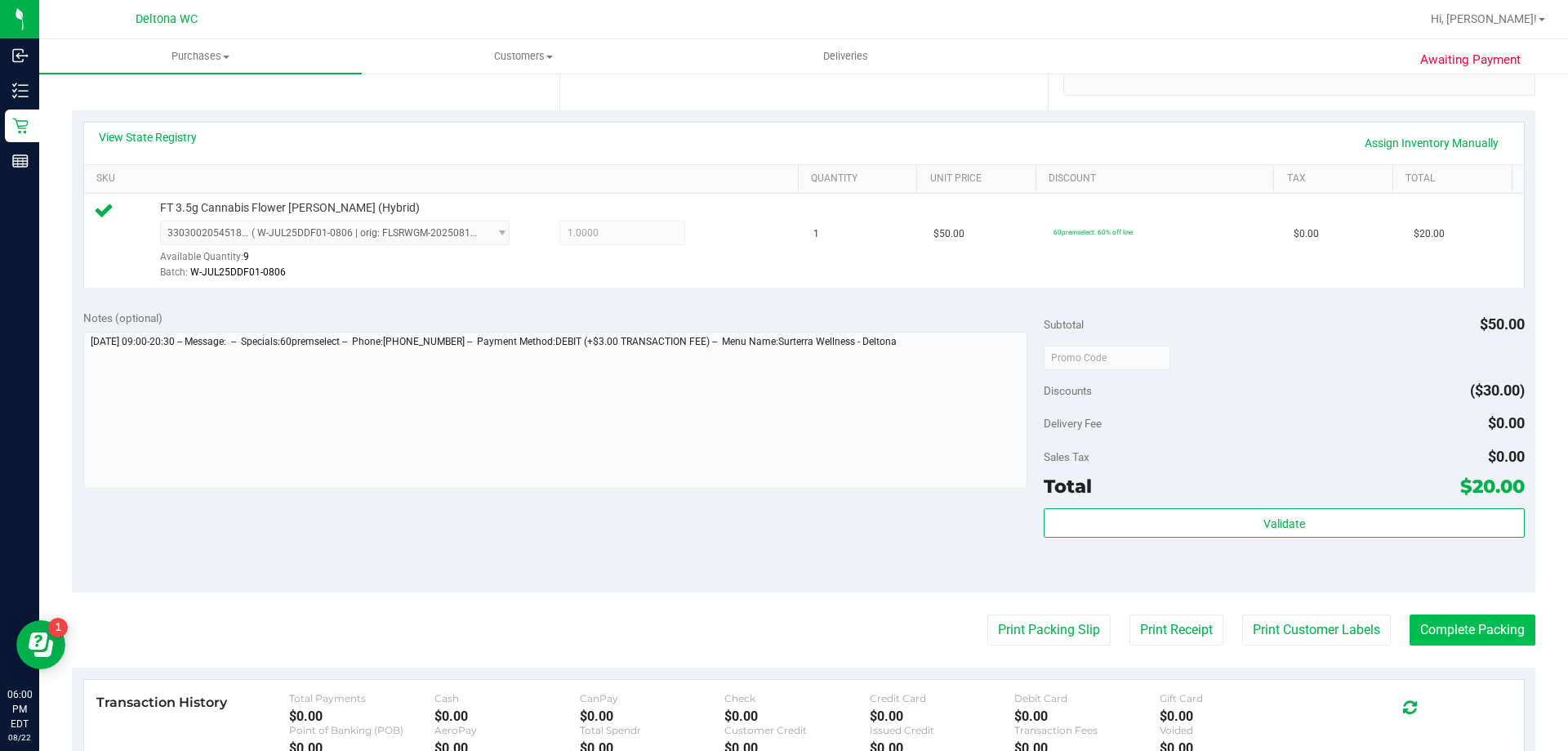
click at [1465, 644] on button "Complete Packing" at bounding box center [1472, 629] width 125 height 31
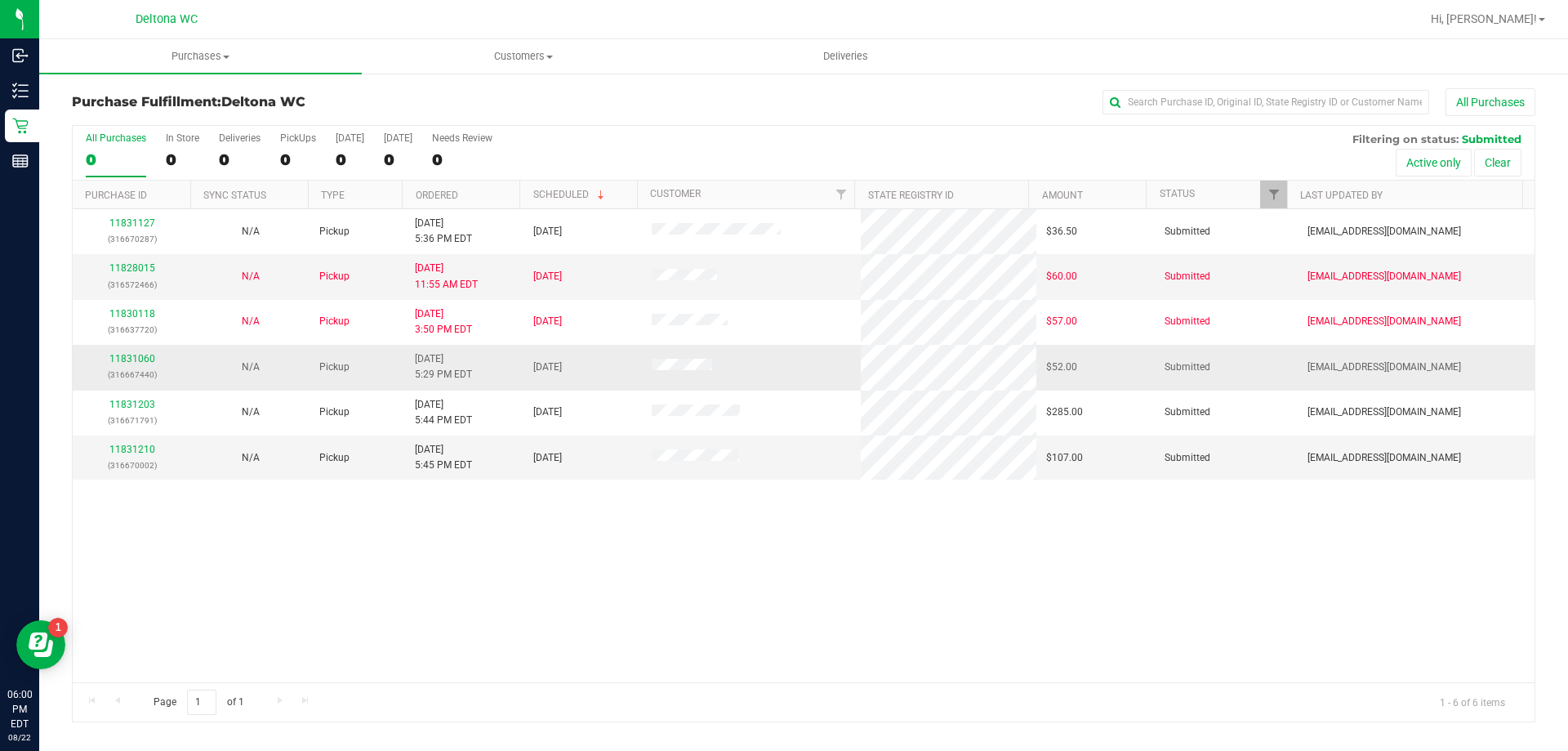
click at [131, 352] on div "11831060 (316667440)" at bounding box center [132, 367] width 99 height 31
click at [129, 352] on div "11831060 (316667440)" at bounding box center [132, 367] width 99 height 31
click at [128, 352] on div "11831060 (316667440)" at bounding box center [132, 367] width 99 height 31
click at [125, 357] on link "11831060" at bounding box center [131, 359] width 46 height 12
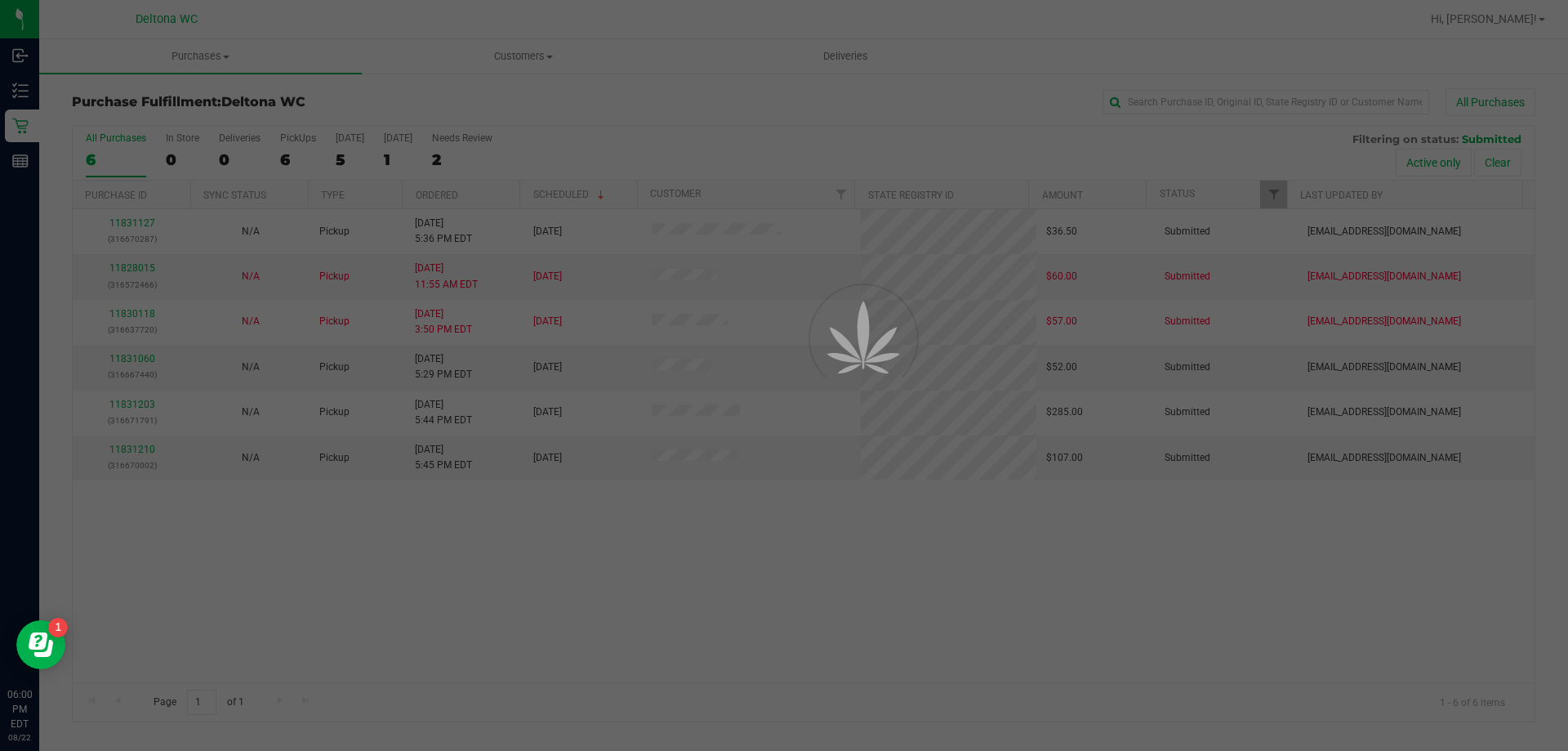
click at [617, 85] on div at bounding box center [784, 376] width 1568 height 751
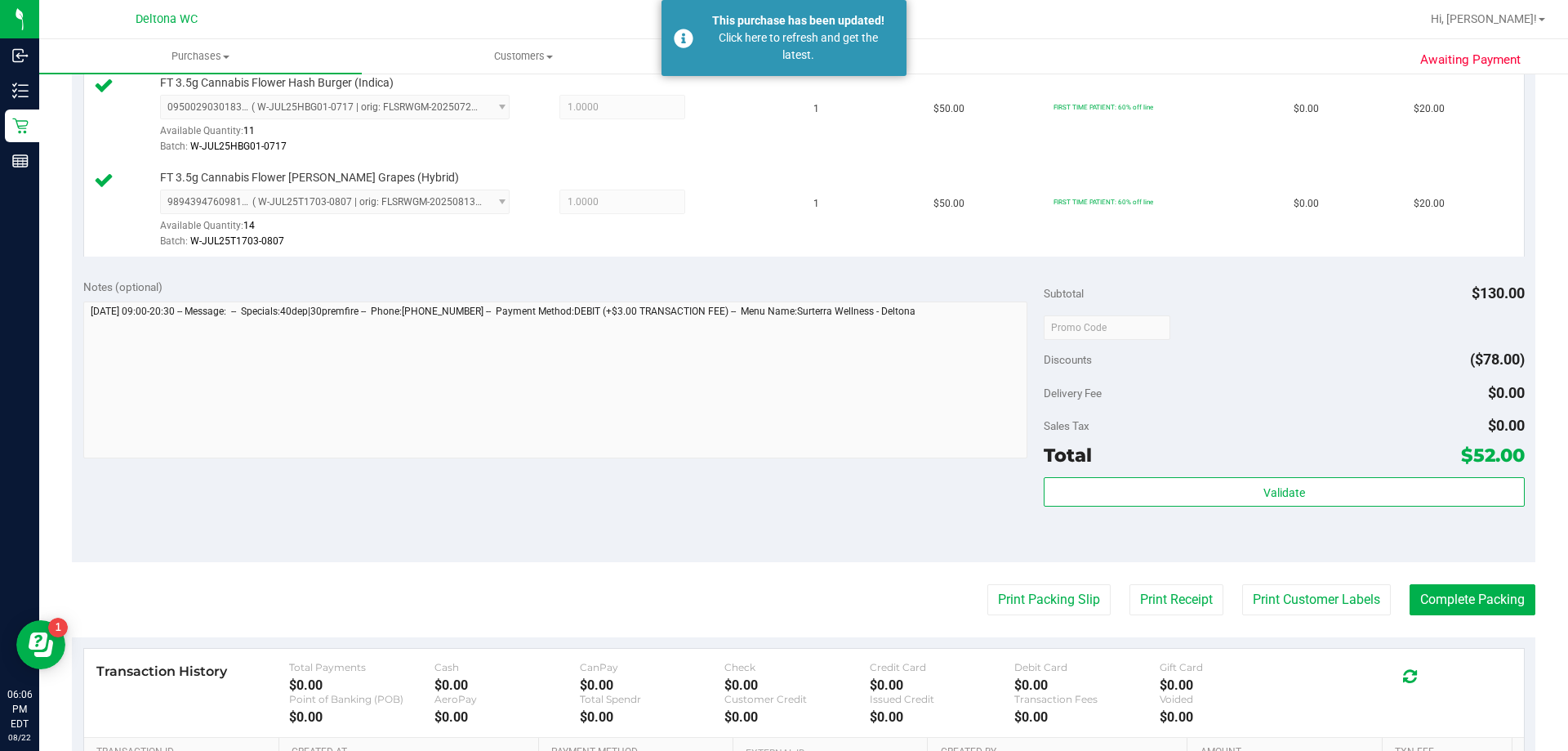
scroll to position [616, 0]
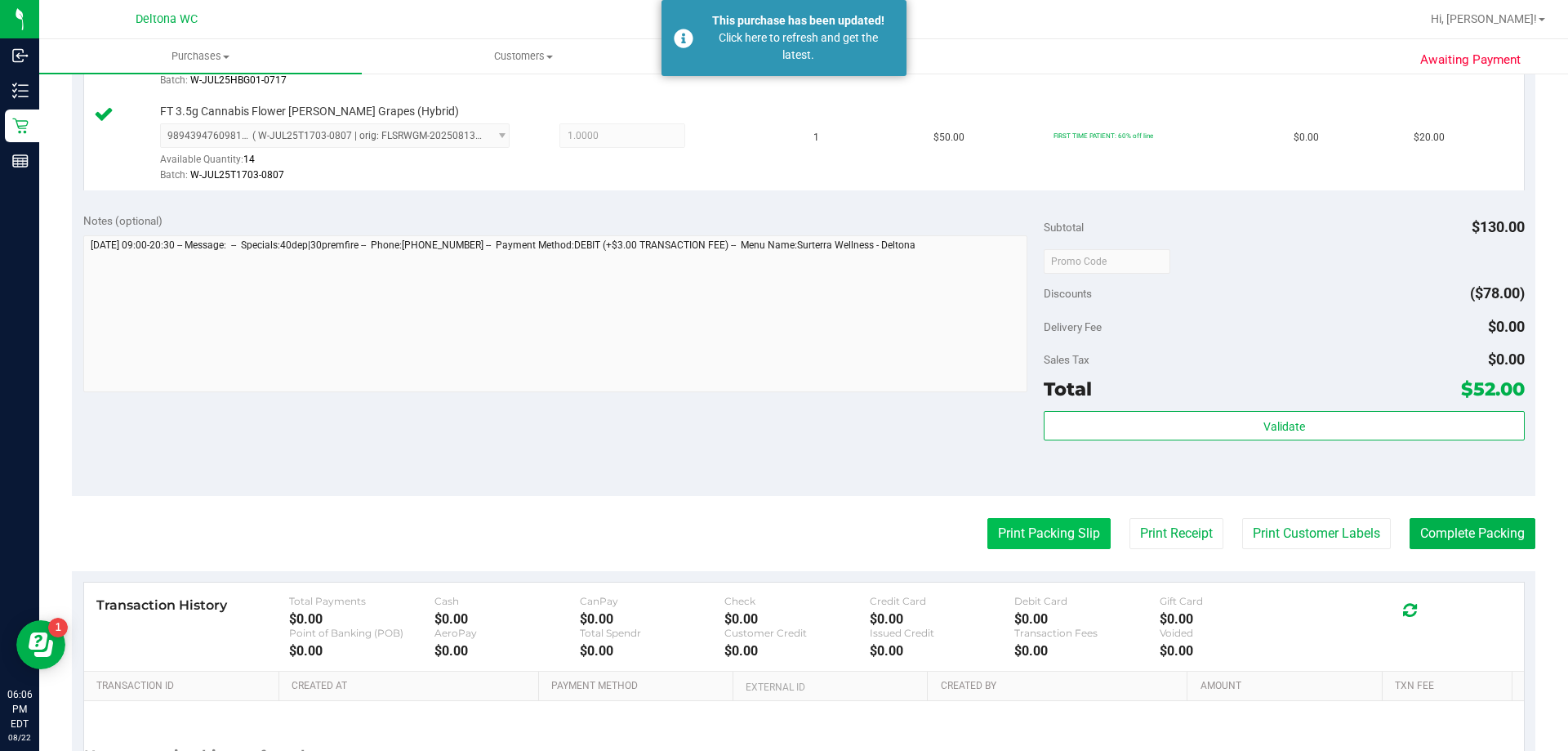
click at [1010, 527] on button "Print Packing Slip" at bounding box center [1049, 533] width 124 height 31
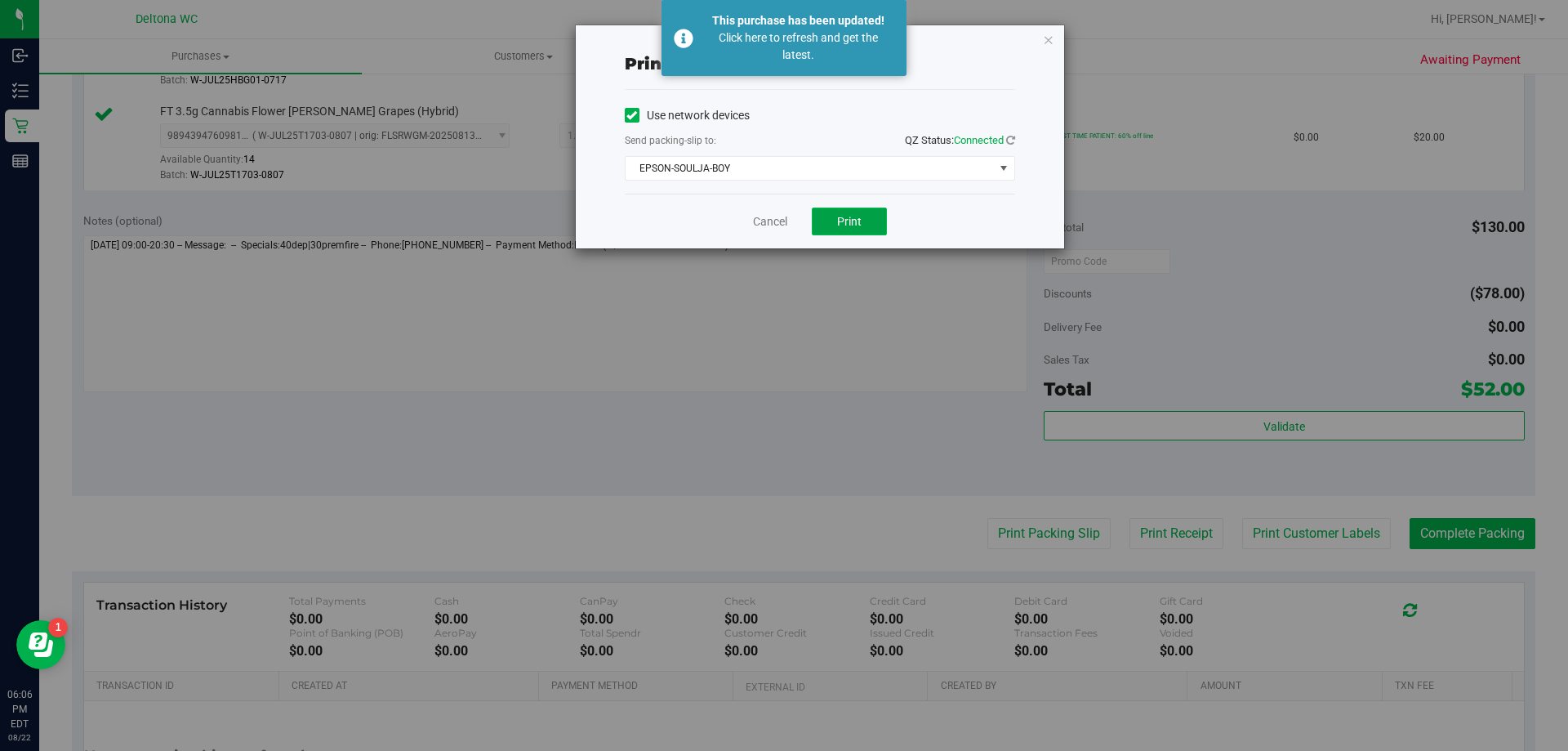
click at [857, 231] on button "Print" at bounding box center [849, 221] width 75 height 28
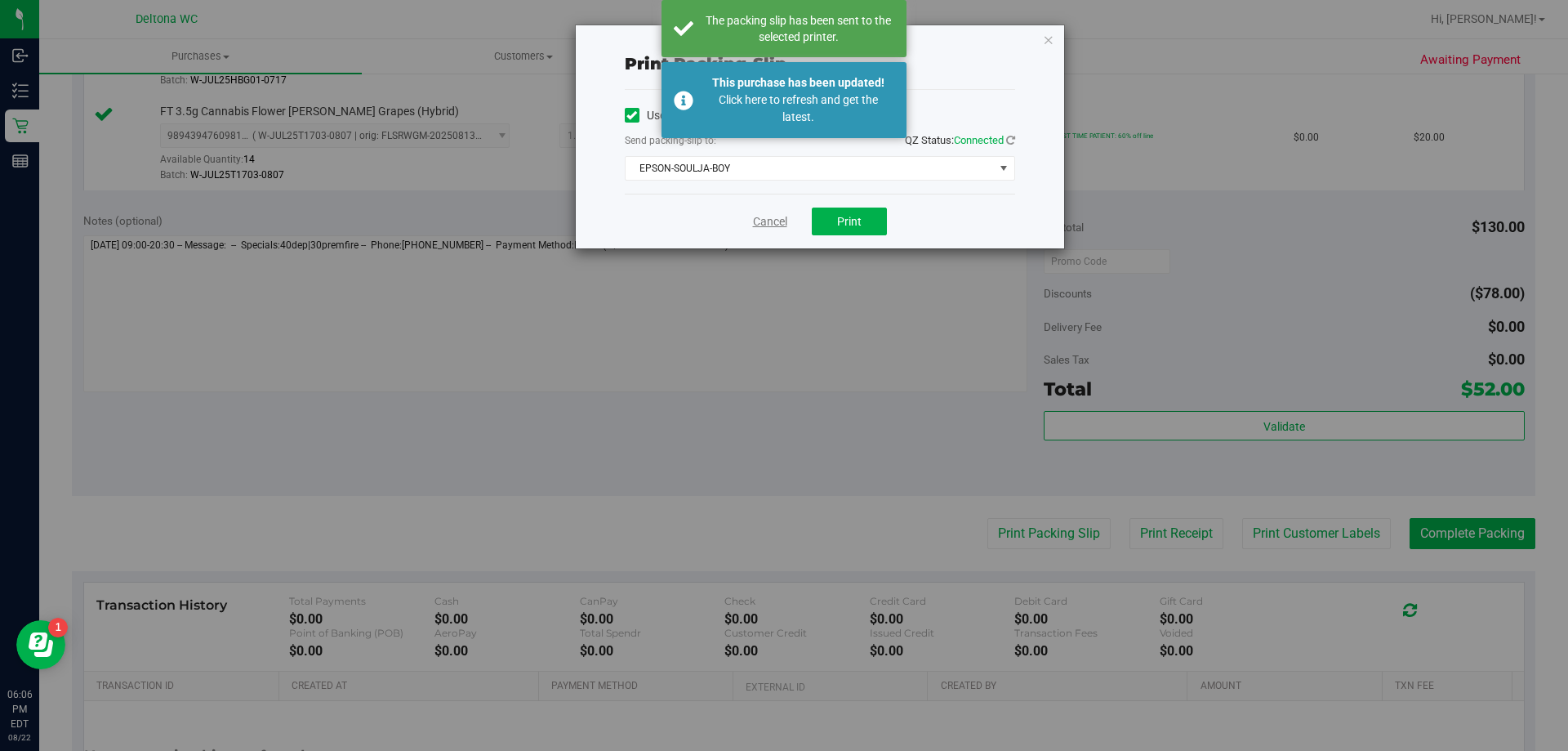
click at [784, 221] on link "Cancel" at bounding box center [769, 222] width 34 height 18
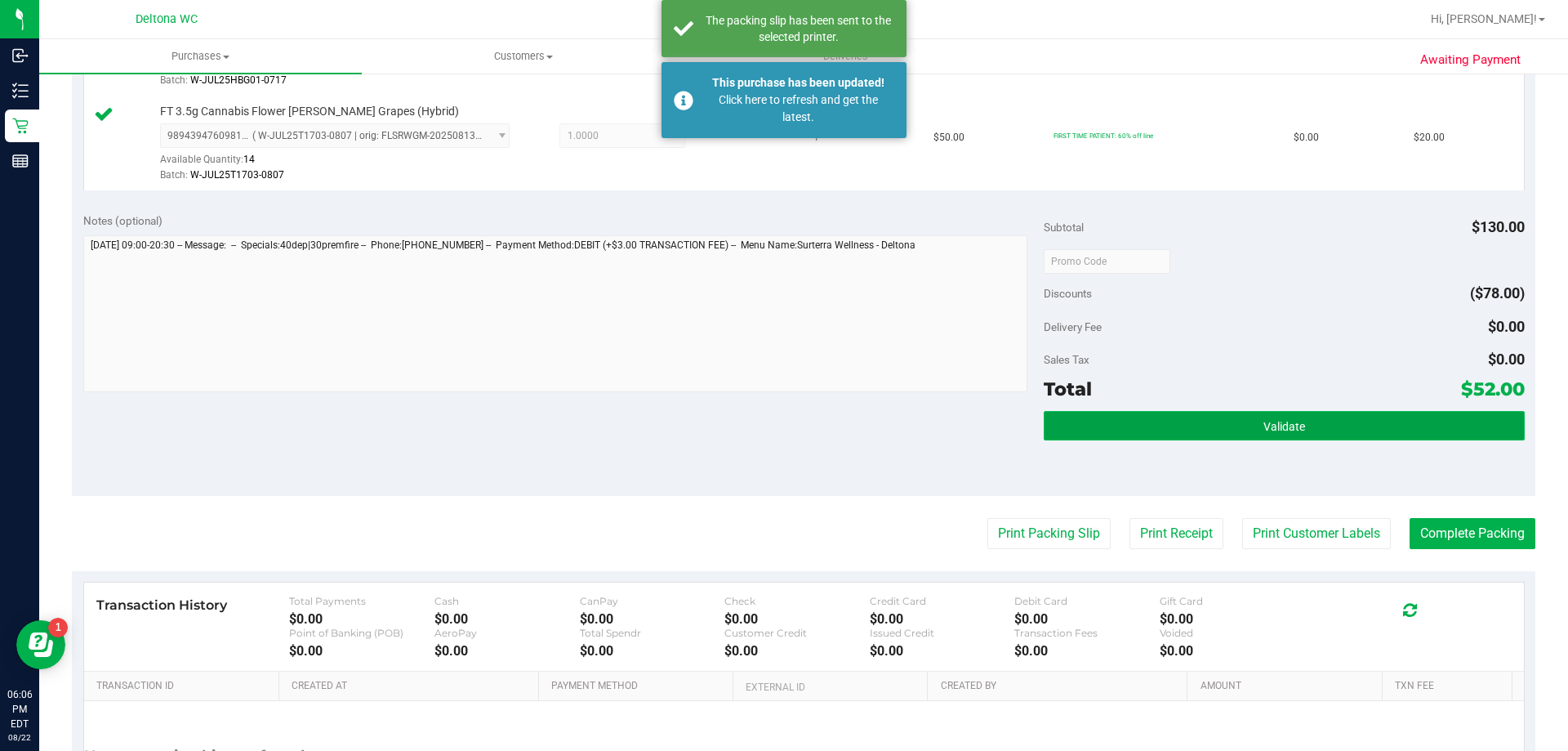
click at [1117, 412] on button "Validate" at bounding box center [1284, 425] width 481 height 29
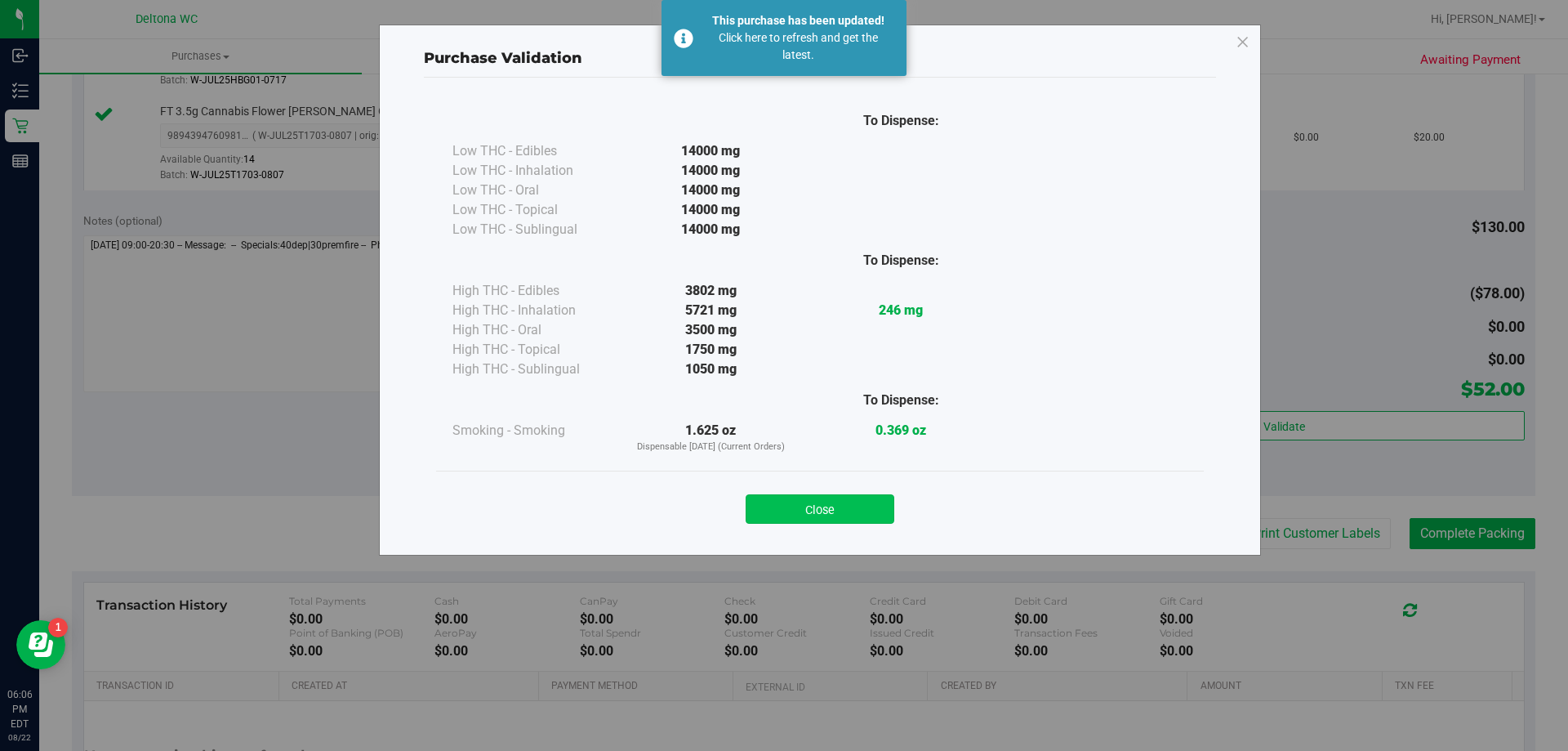
click at [832, 510] on button "Close" at bounding box center [819, 509] width 149 height 29
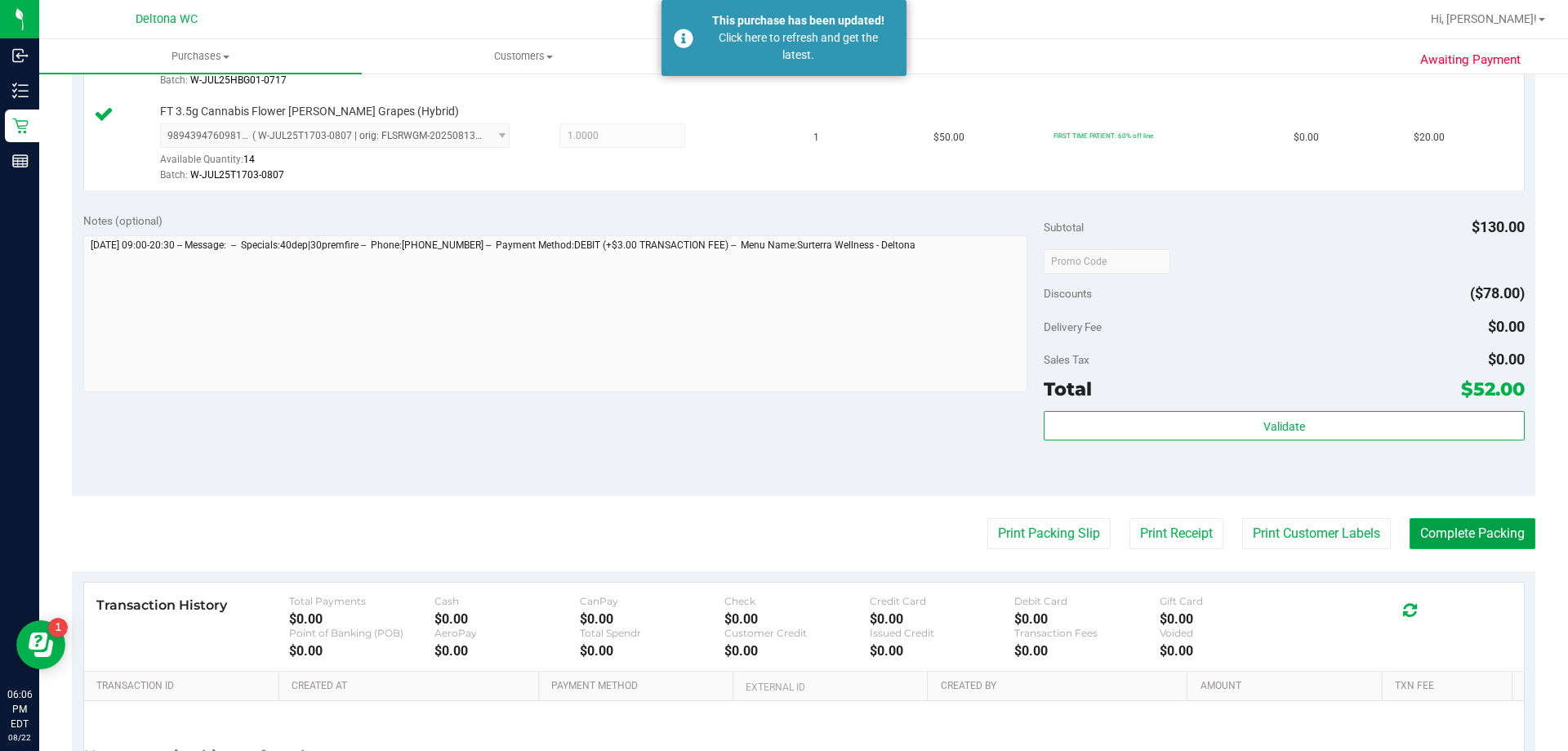
click at [1450, 545] on button "Complete Packing" at bounding box center [1472, 533] width 125 height 31
